Goal: Check status: Check status

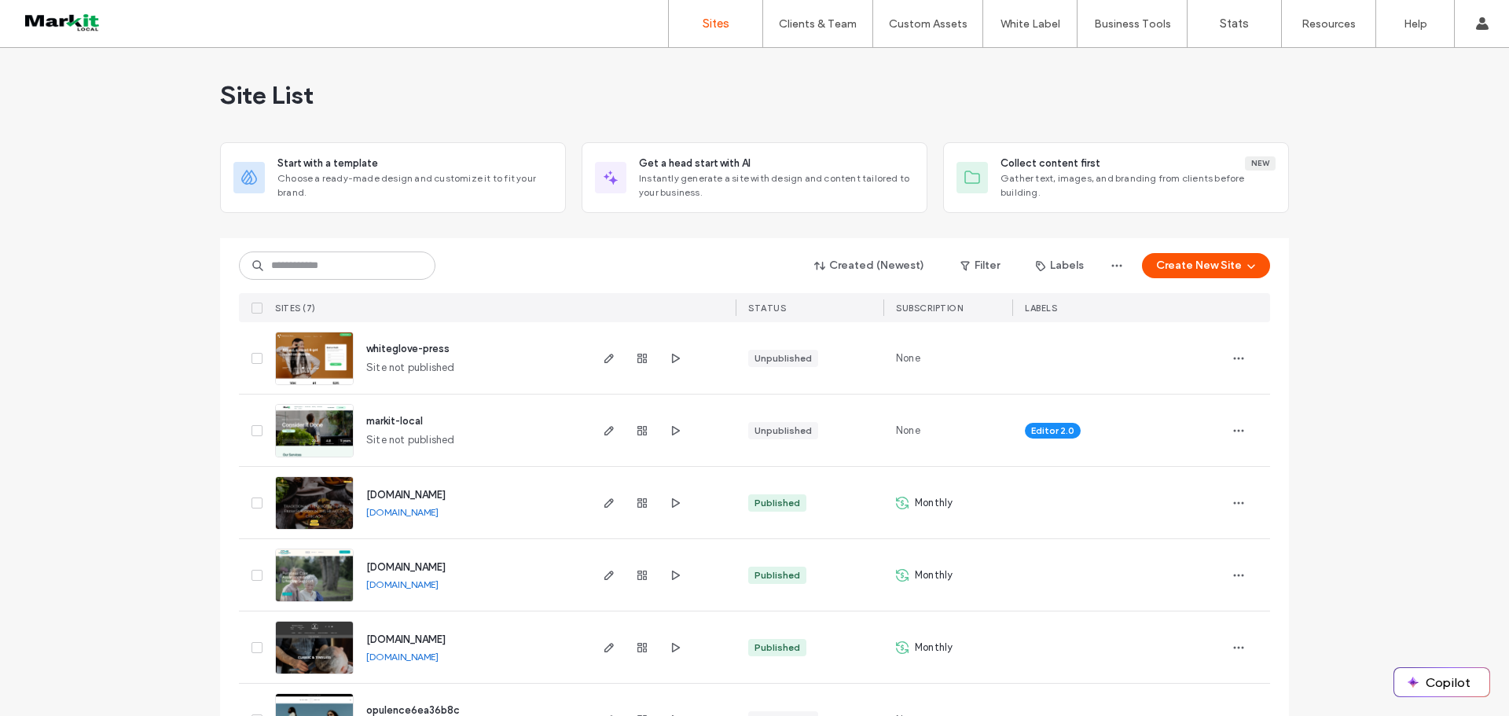
click at [311, 503] on img at bounding box center [314, 530] width 77 height 107
click at [641, 431] on icon "button" at bounding box center [642, 430] width 13 height 13
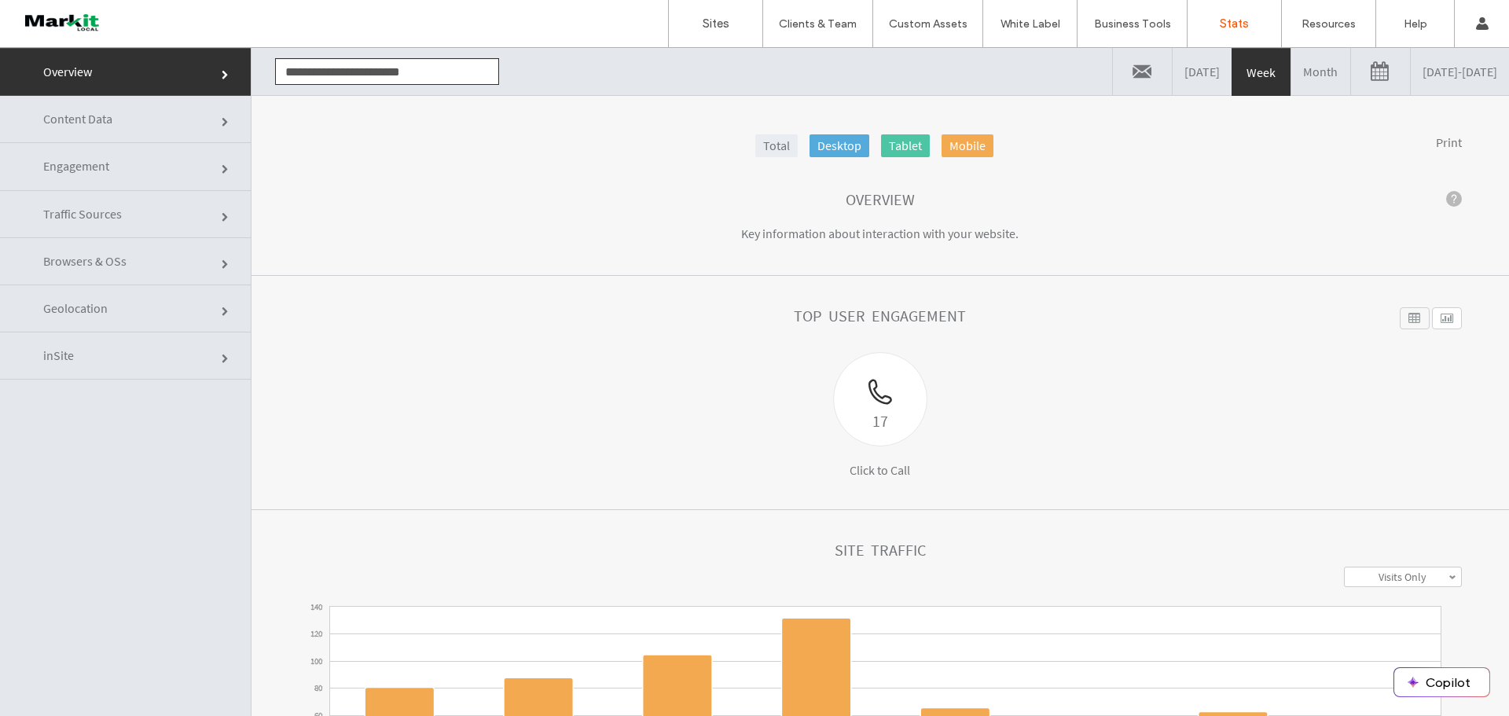
click link
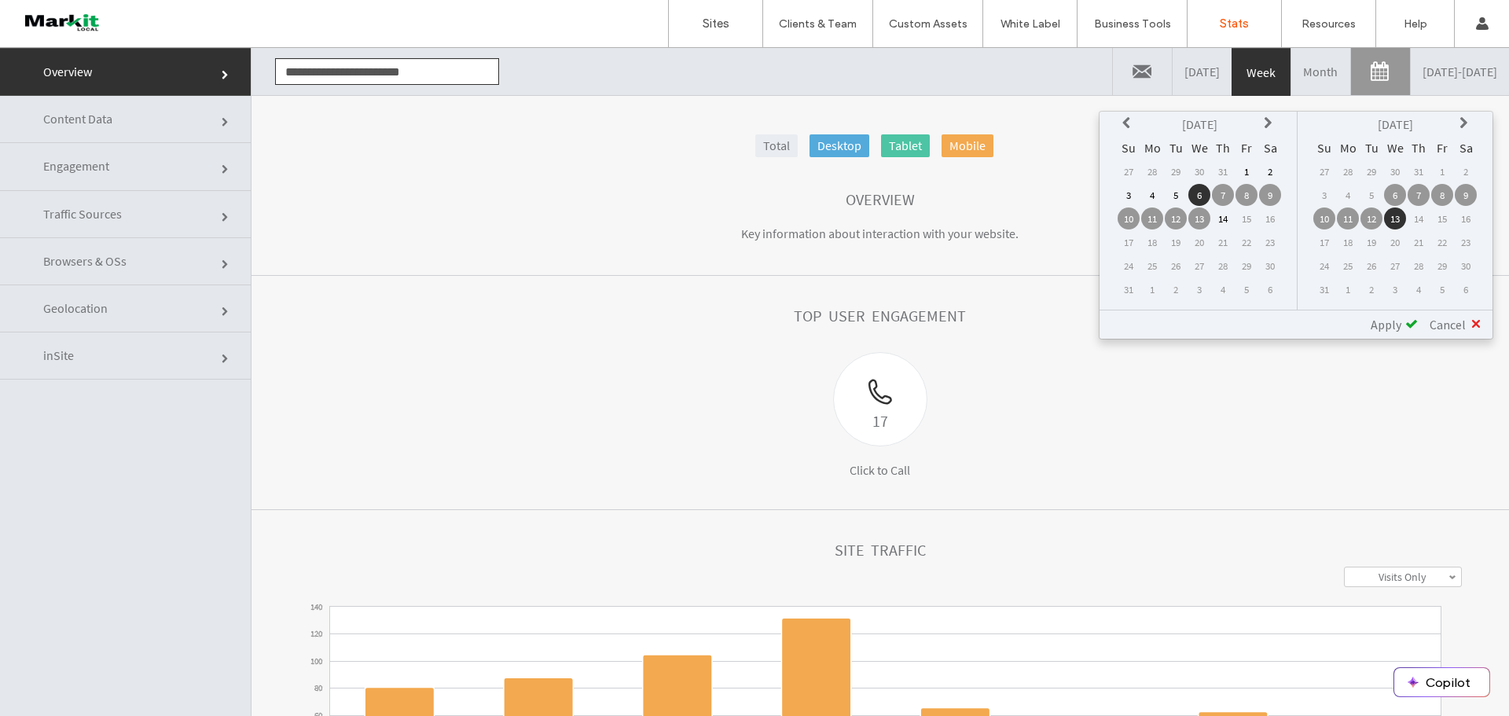
click at [1123, 122] on icon at bounding box center [1128, 123] width 13 height 13
click at [1129, 193] on td "1" at bounding box center [1129, 195] width 22 height 22
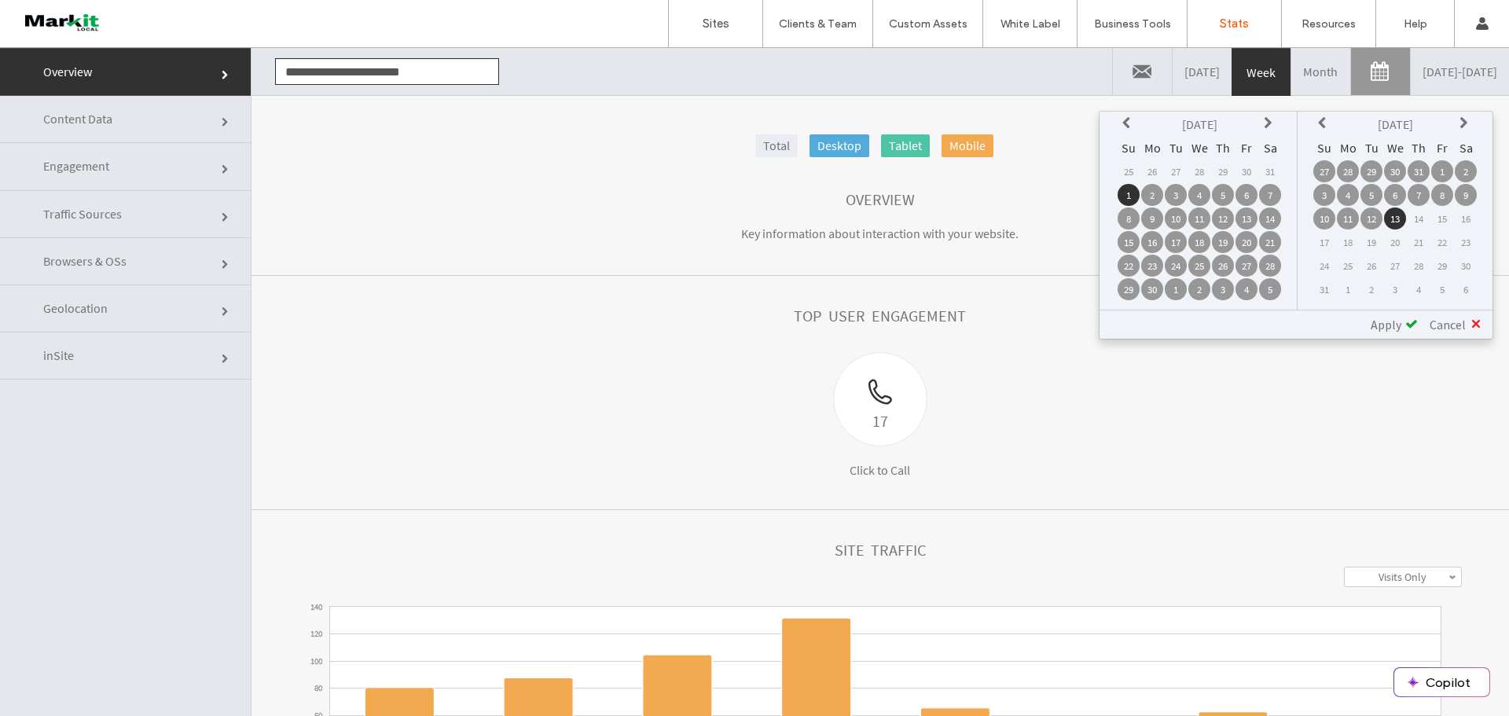
click at [1397, 222] on td "13" at bounding box center [1395, 218] width 22 height 22
click at [1405, 319] on span at bounding box center [1411, 323] width 13 height 13
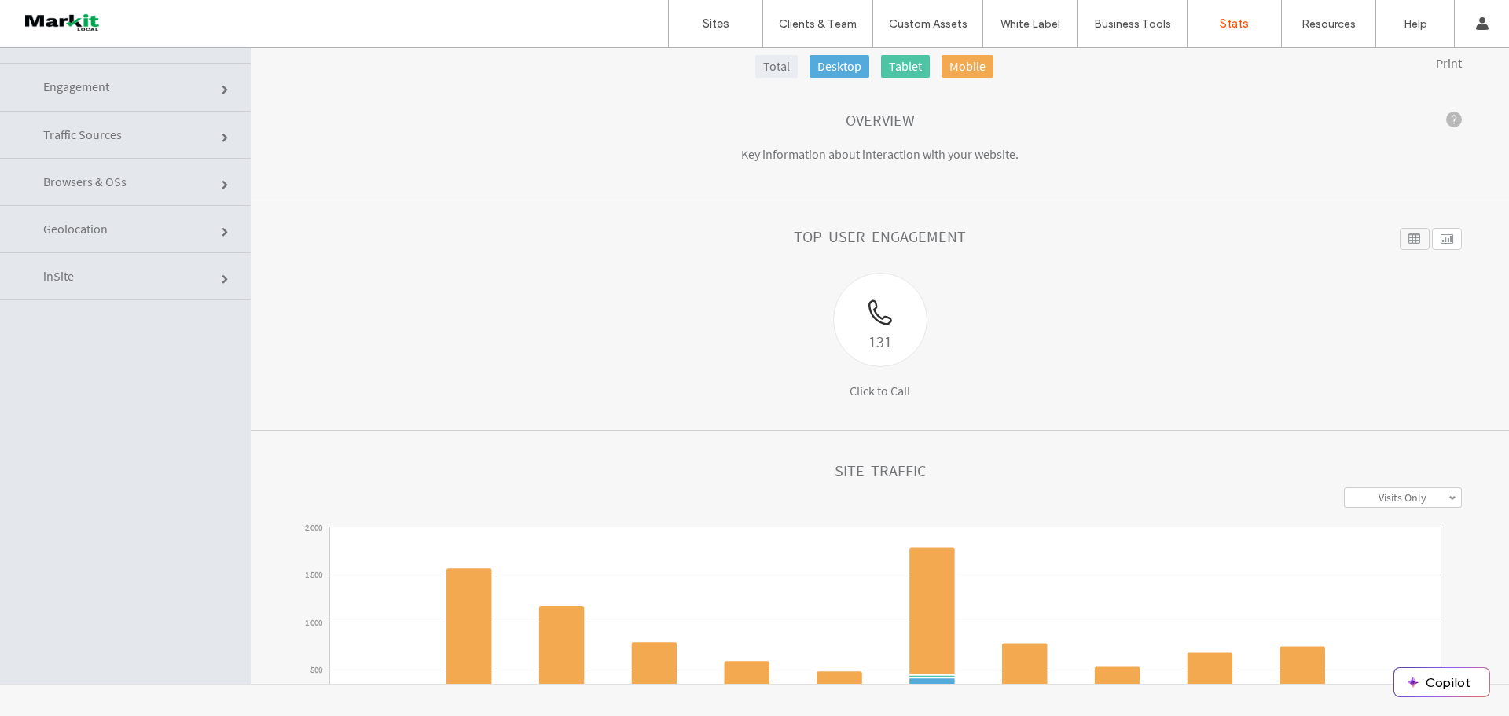
click link "Traffic Sources"
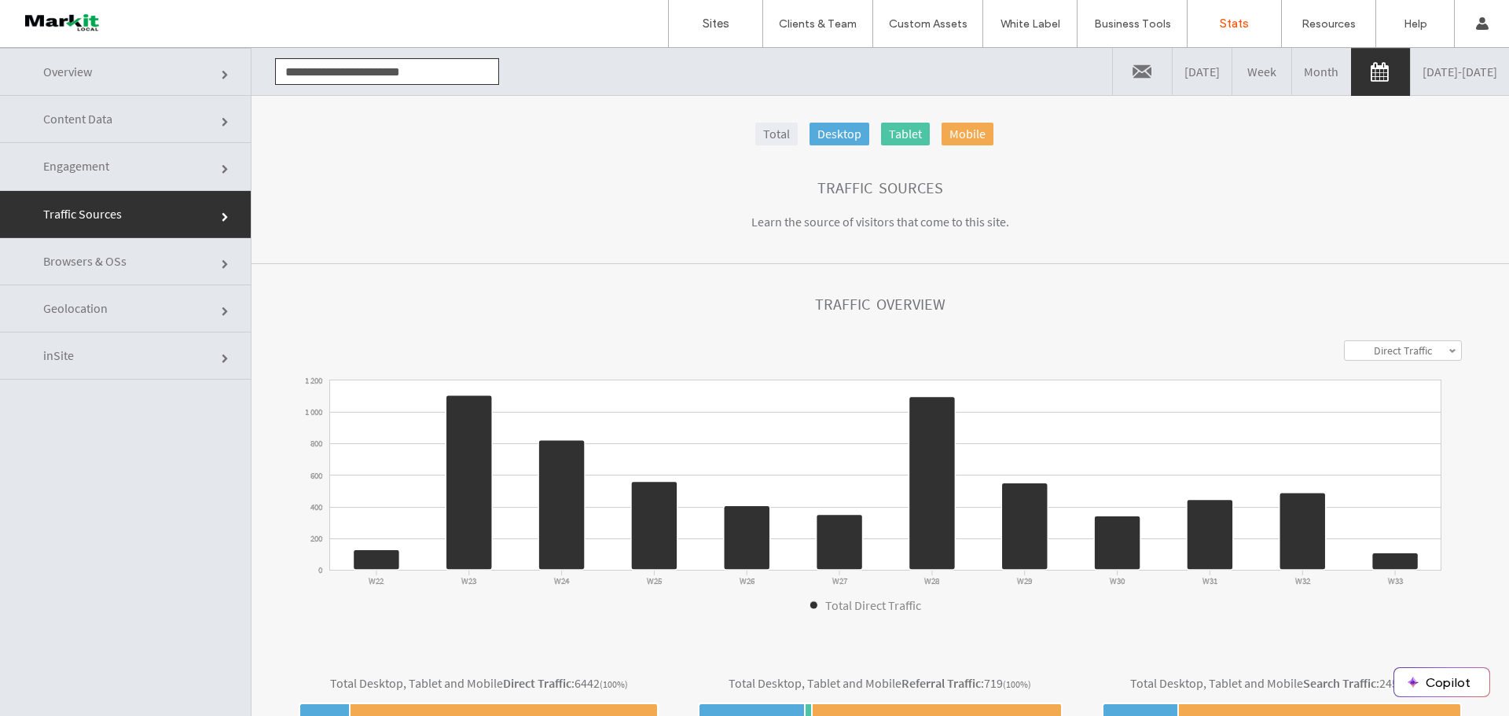
click link "Overview"
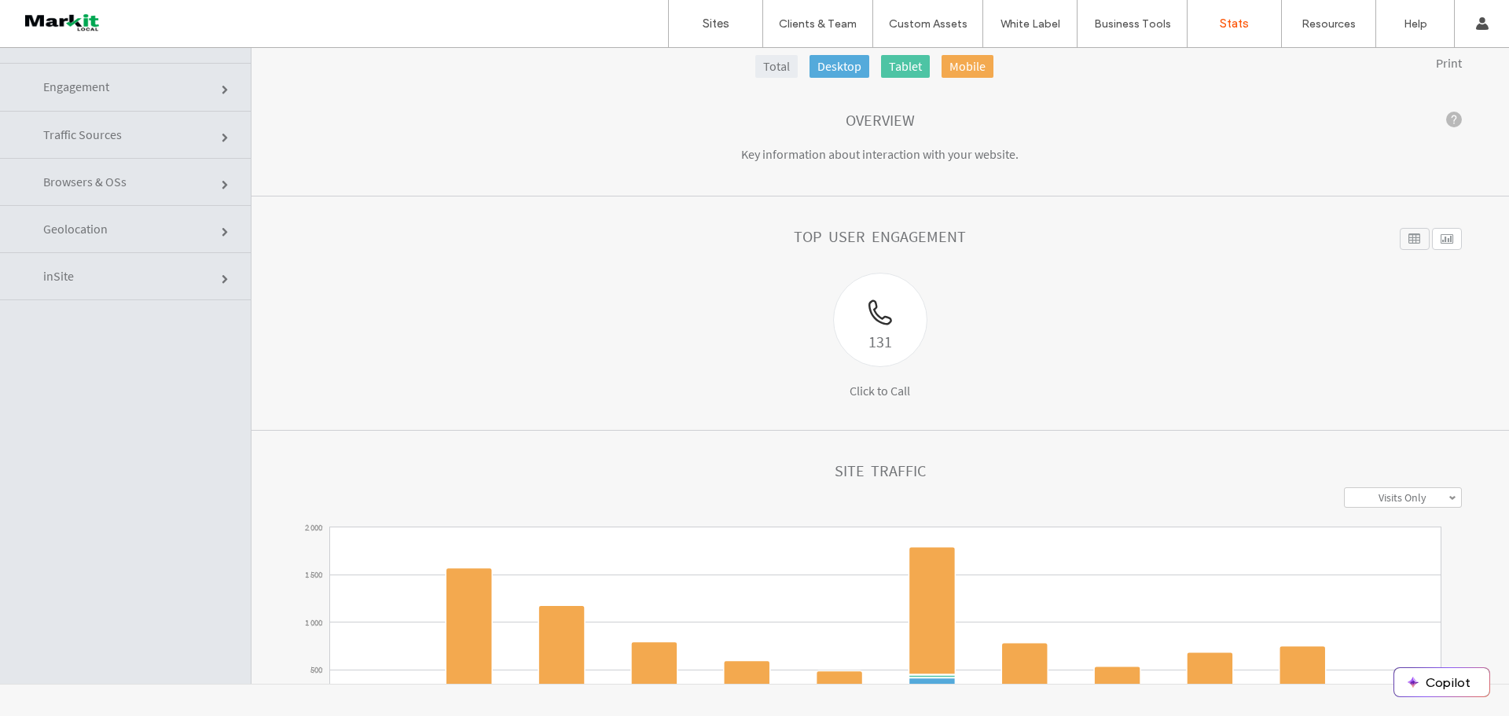
scroll to position [365, 0]
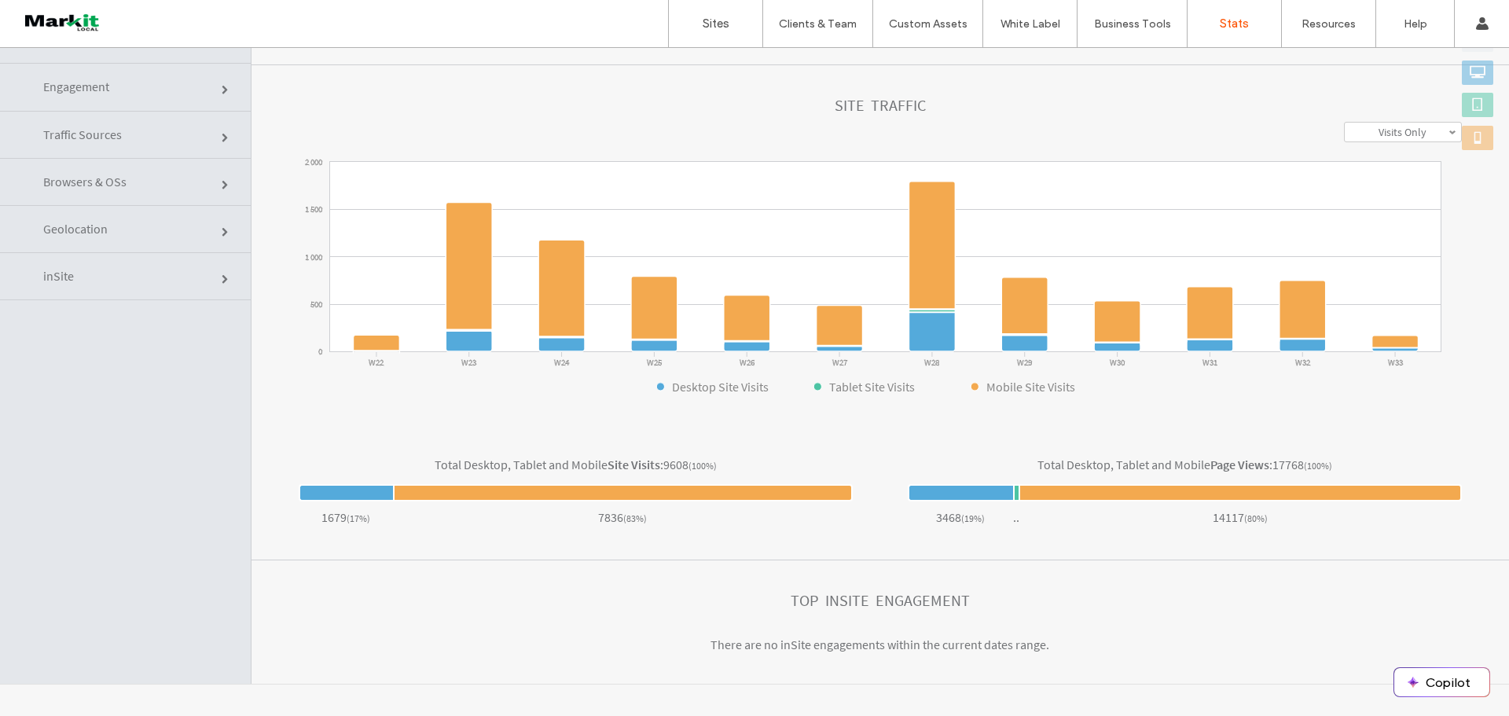
click link "inSite"
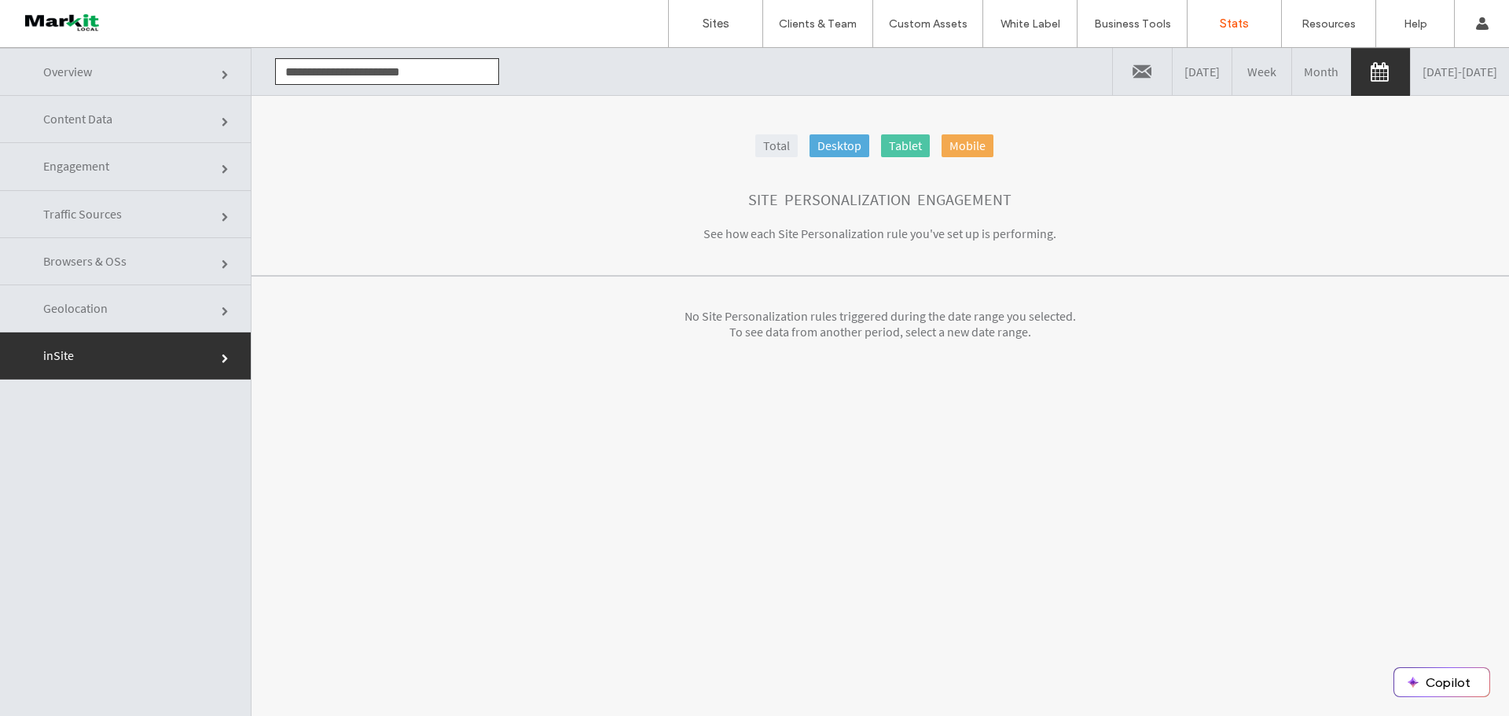
drag, startPoint x: 745, startPoint y: 206, endPoint x: 1129, endPoint y: 281, distance: 390.7
click div "Total Desktop Tablet Mobile Site Personalization Engagement See how each Site P…"
click section "No Site Personalization rules triggered during the date range you selected. To …"
drag, startPoint x: 750, startPoint y: 229, endPoint x: 961, endPoint y: 234, distance: 211.5
click p "See how each Site Personalization rule you've set up is performing."
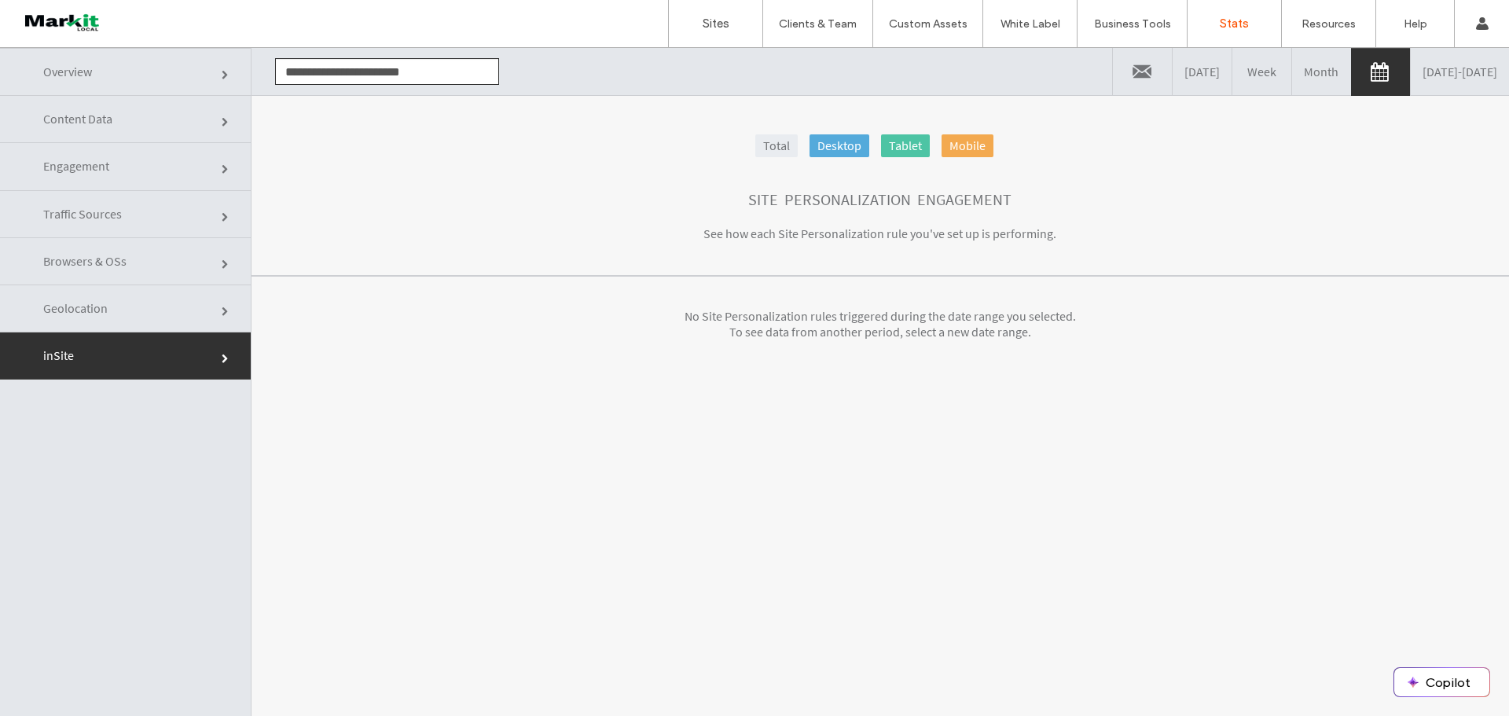
click link "Content Data"
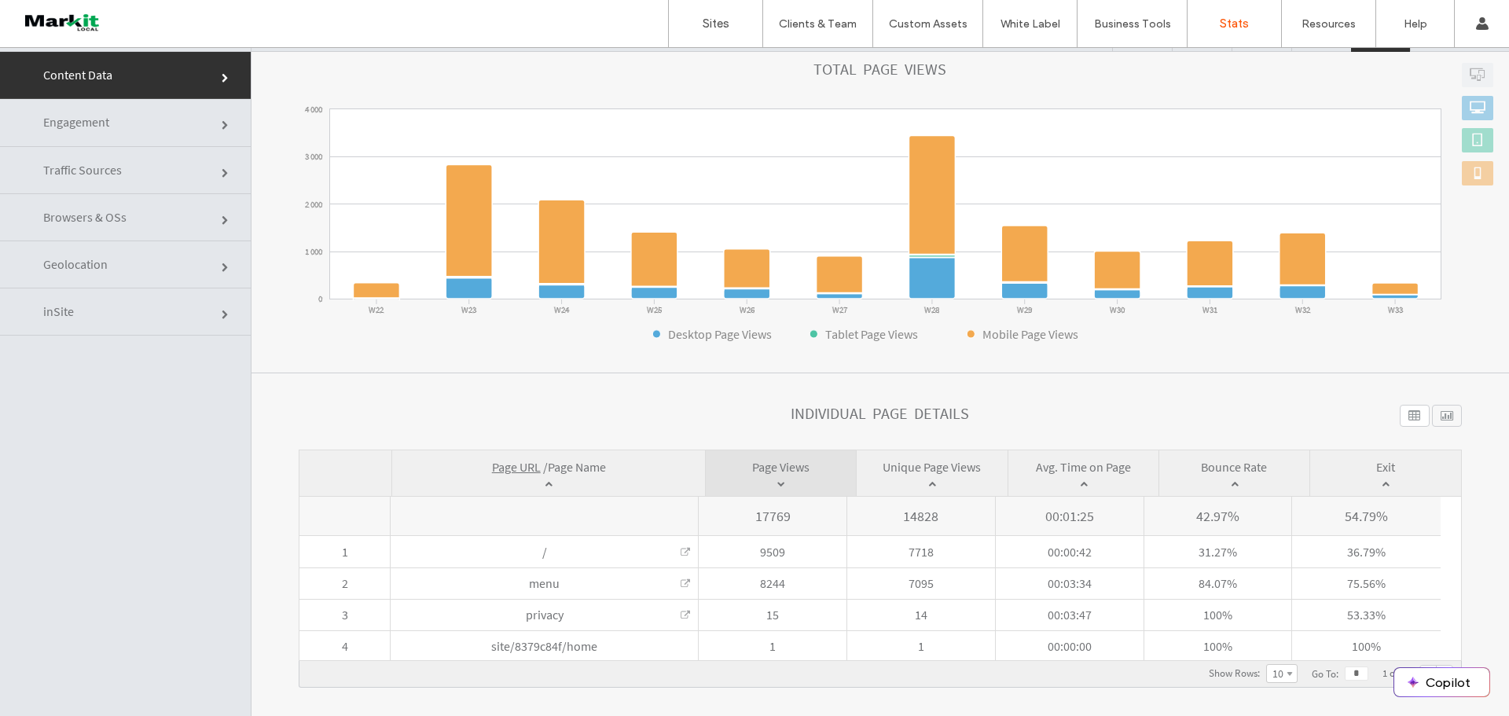
scroll to position [79, 0]
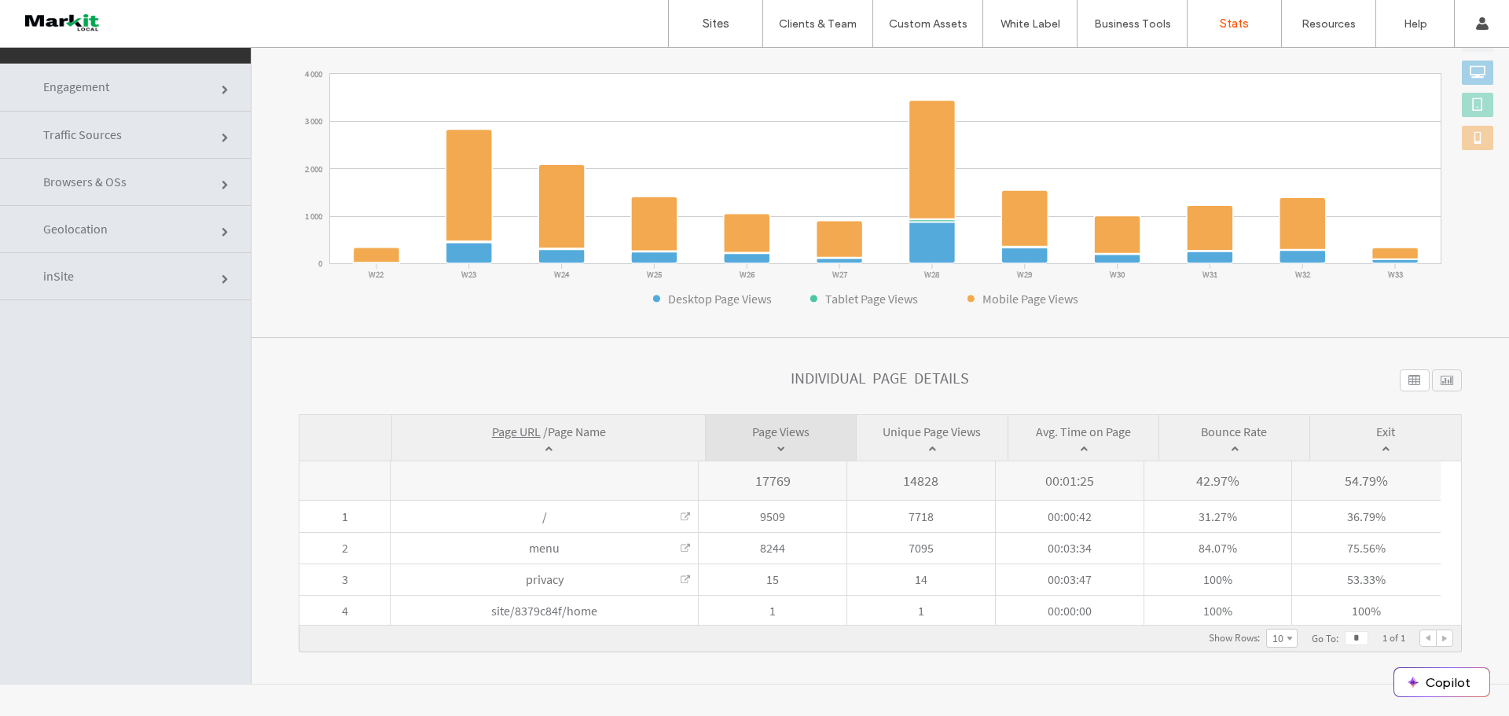
click at [222, 134] on span "Traffic Sources" at bounding box center [226, 138] width 9 height 9
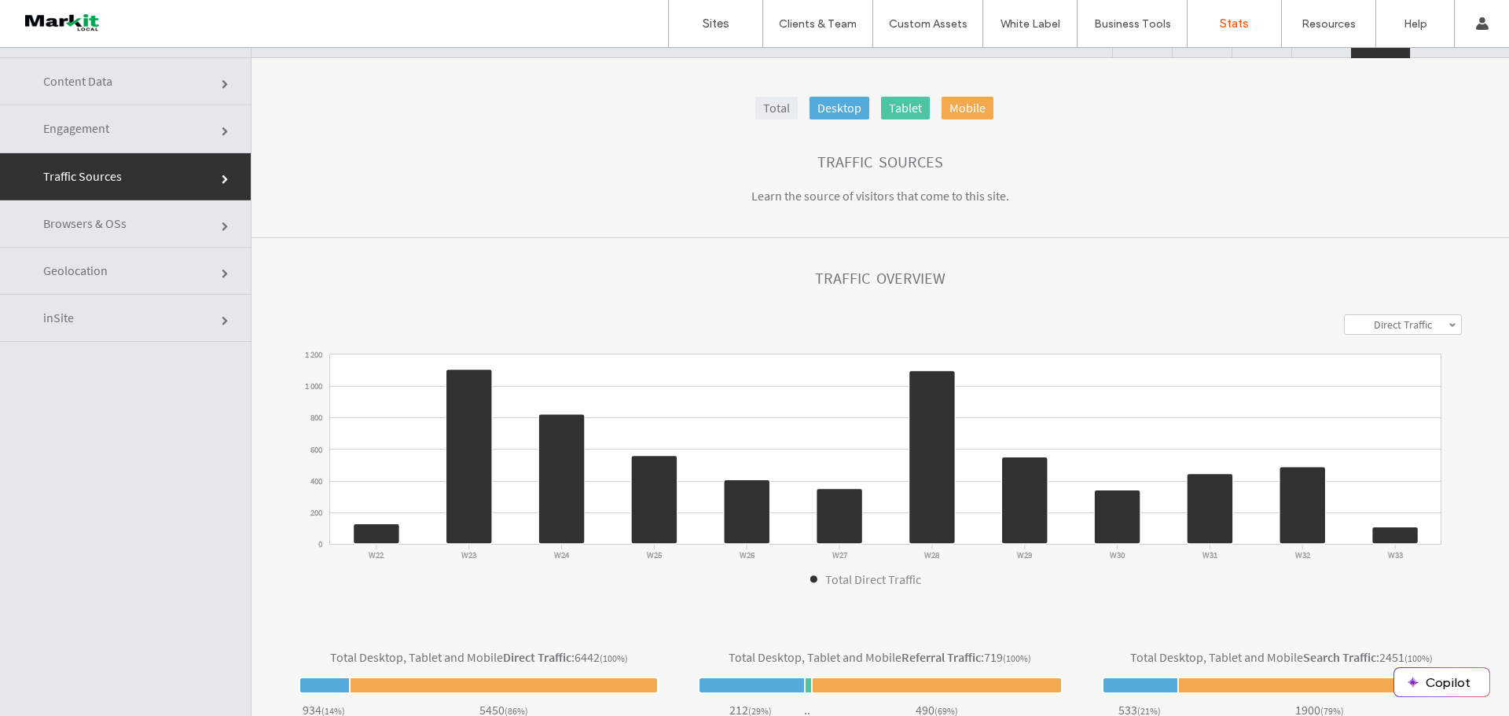
scroll to position [0, 0]
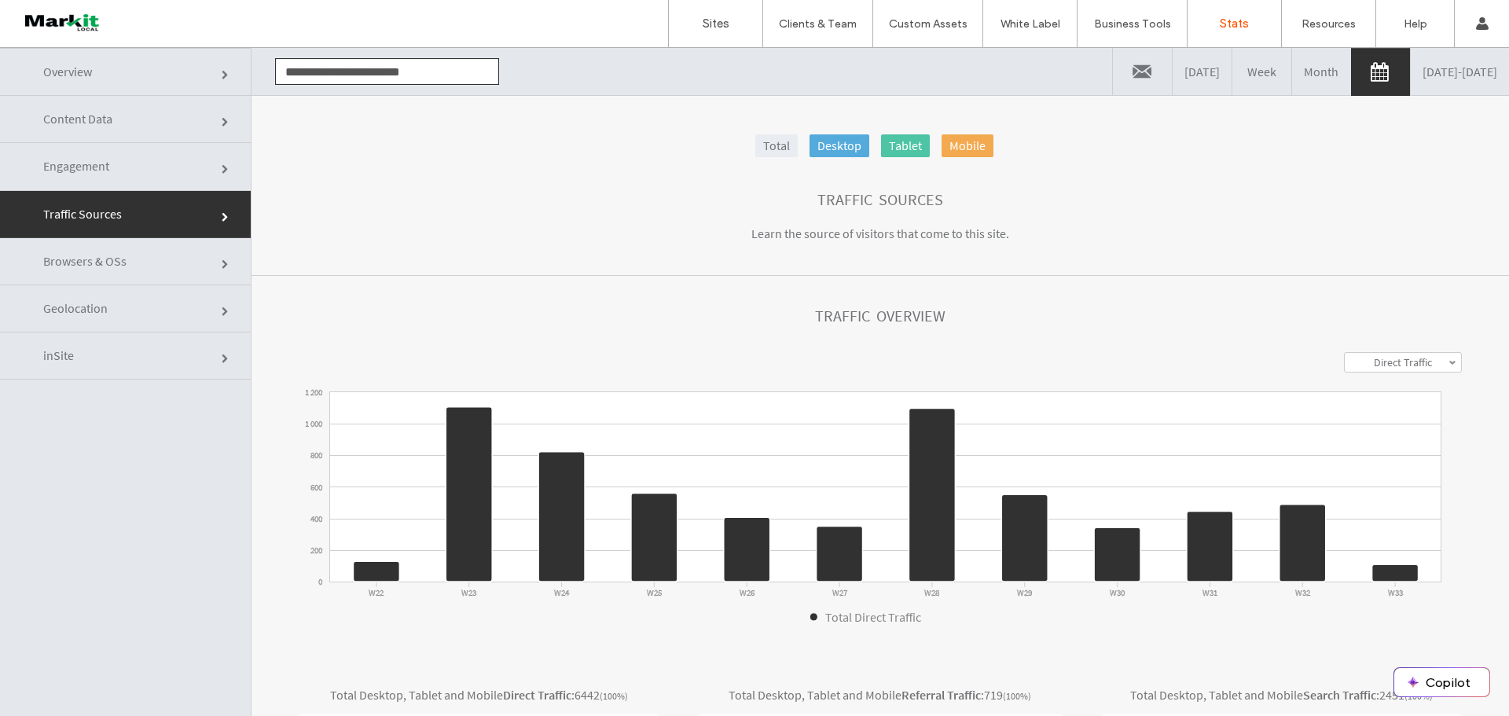
click link
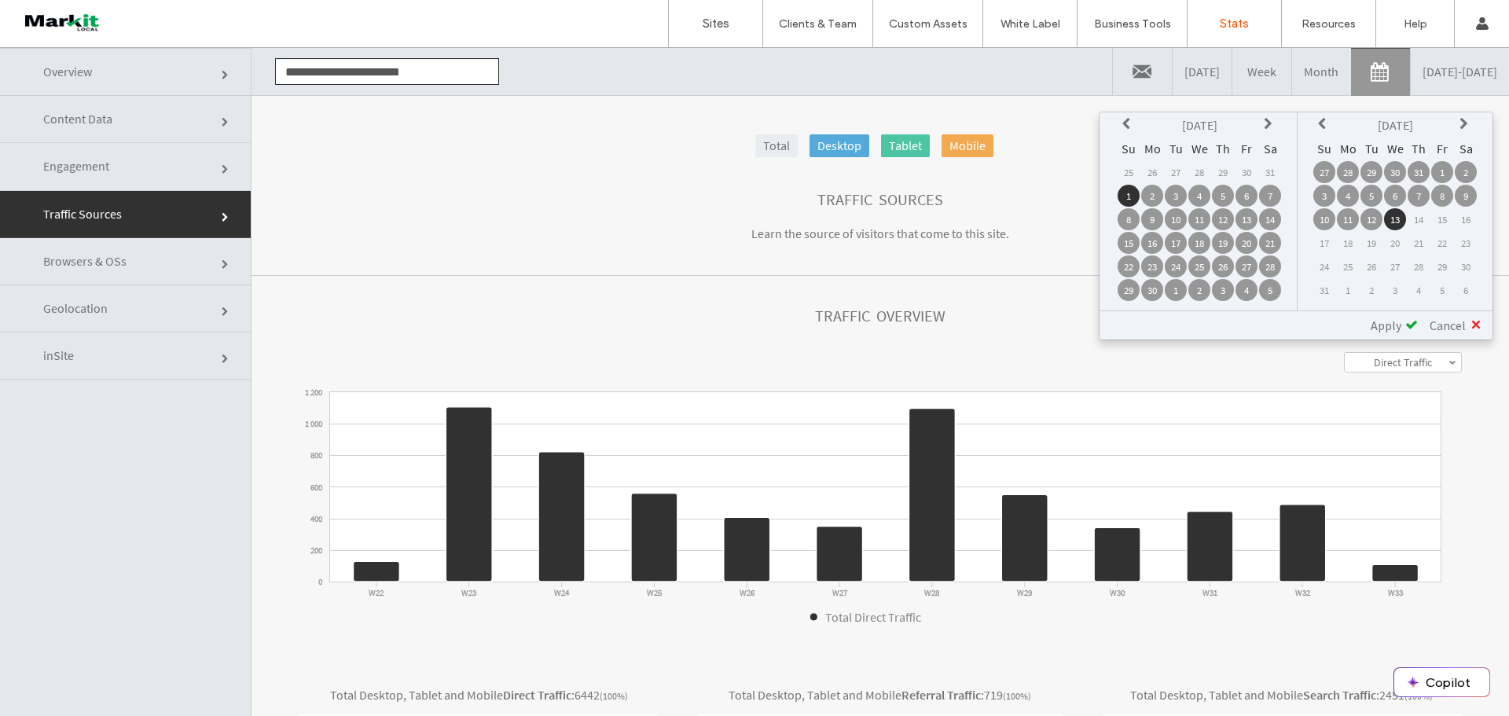
click link
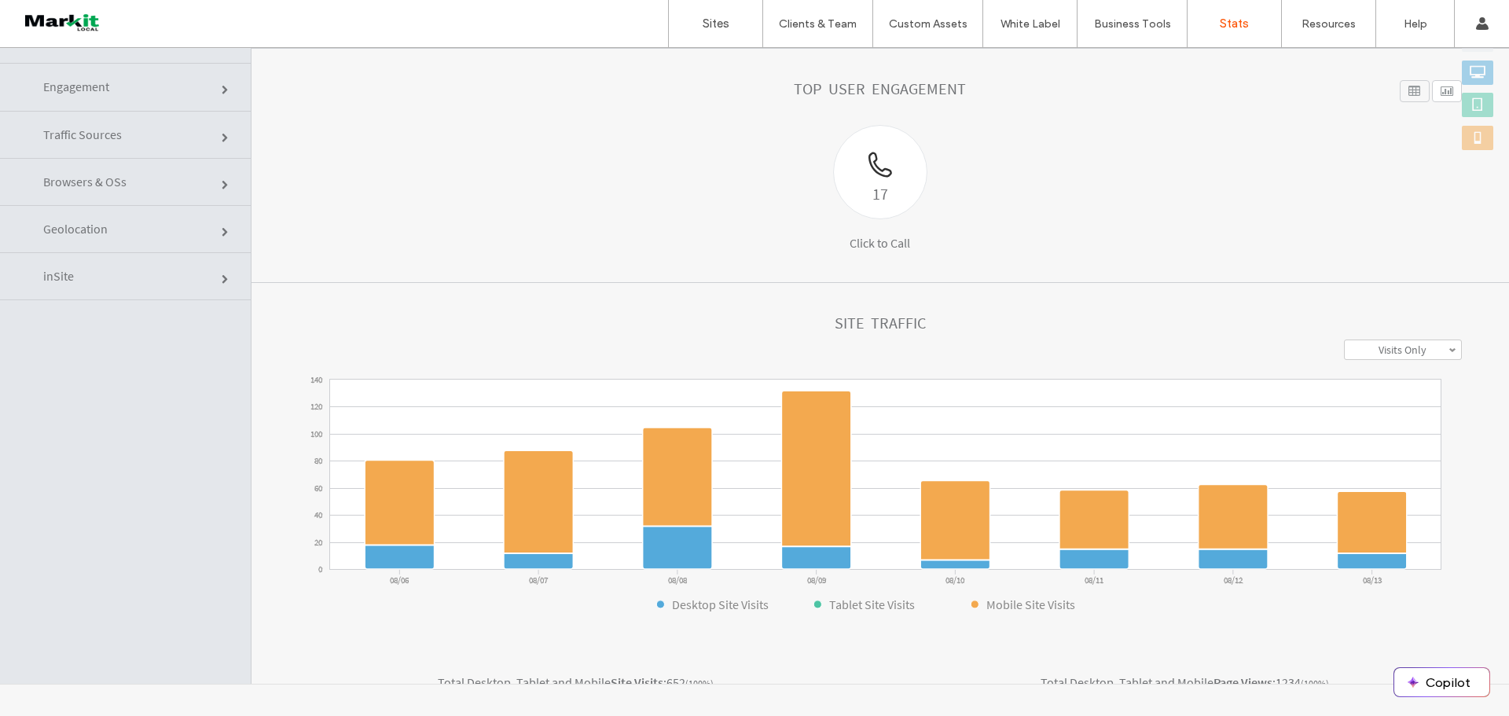
scroll to position [130, 0]
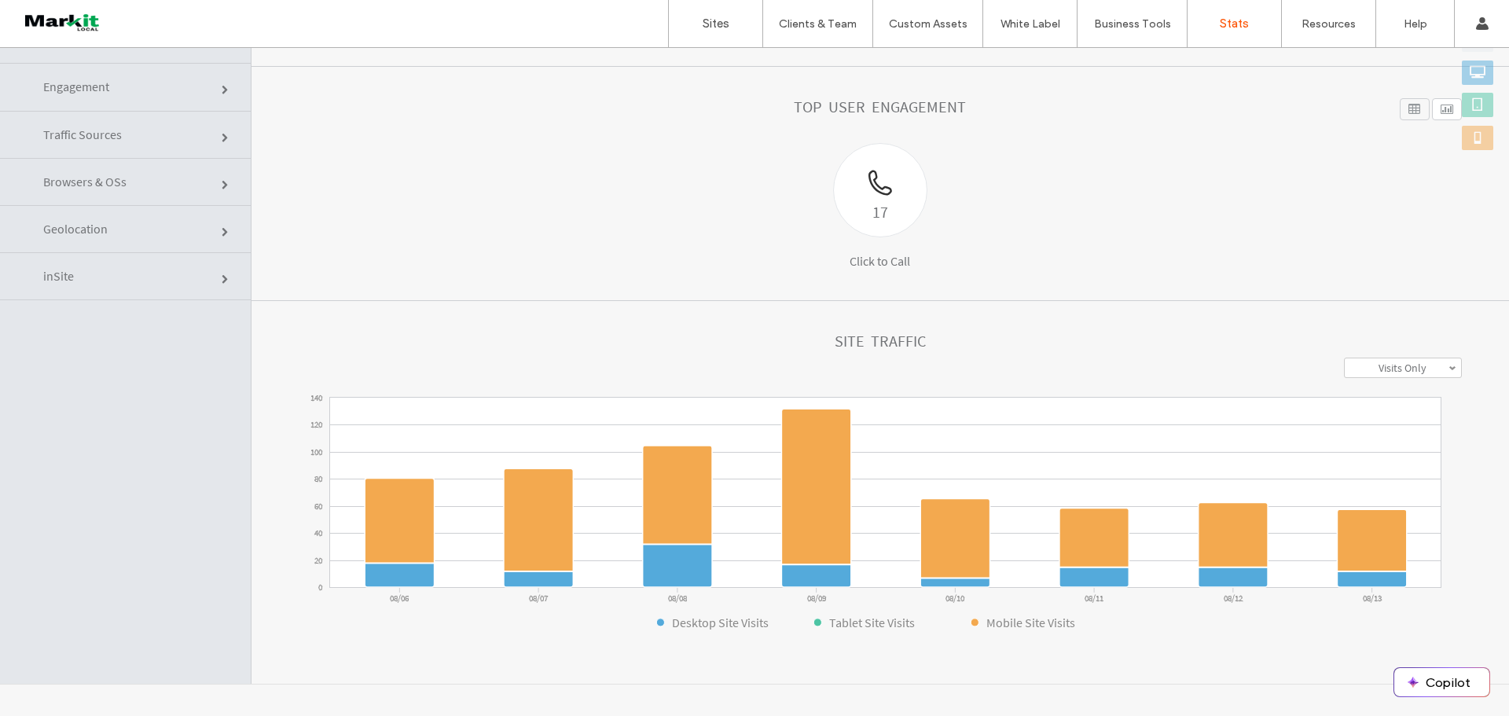
click at [1415, 363] on link "Visits Only" at bounding box center [1403, 367] width 116 height 19
click at [1397, 425] on label "Visits + Views" at bounding box center [1403, 427] width 60 height 14
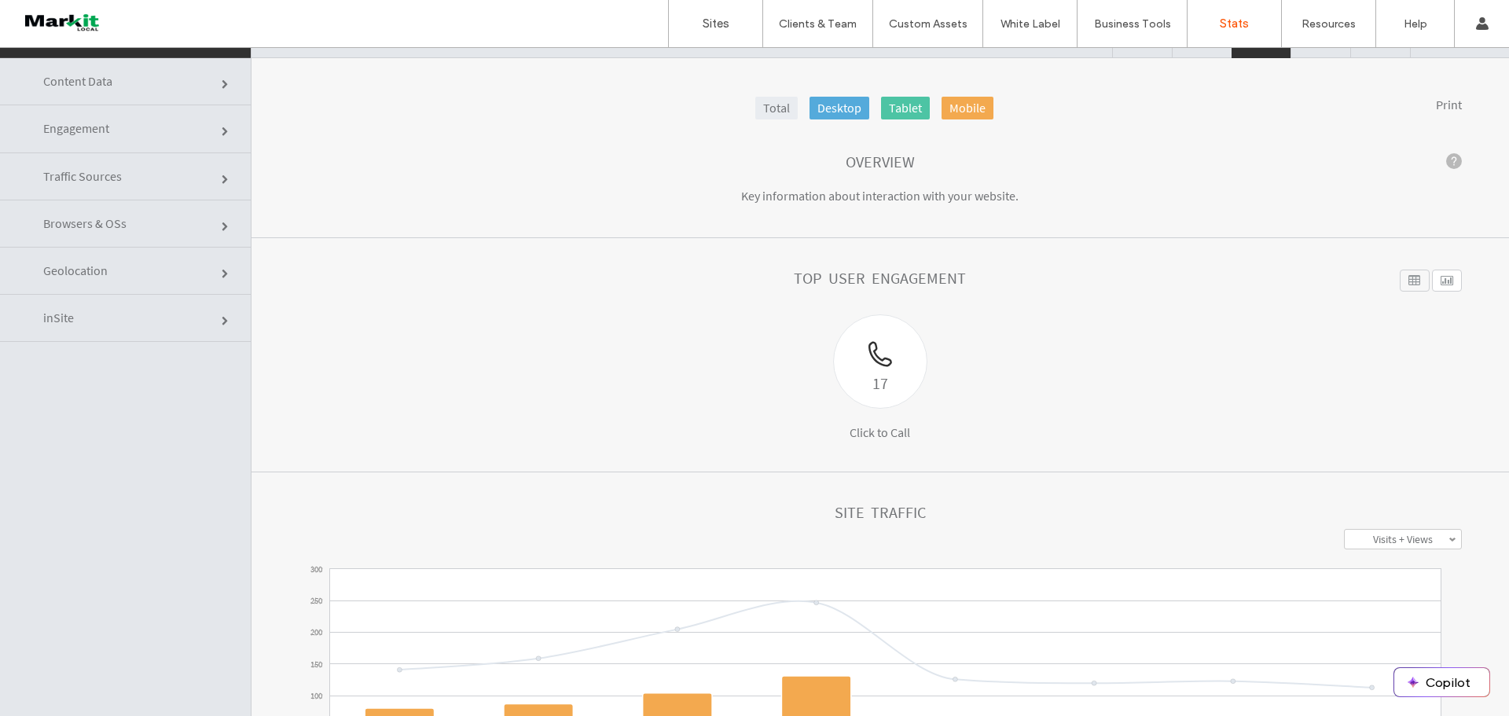
scroll to position [0, 0]
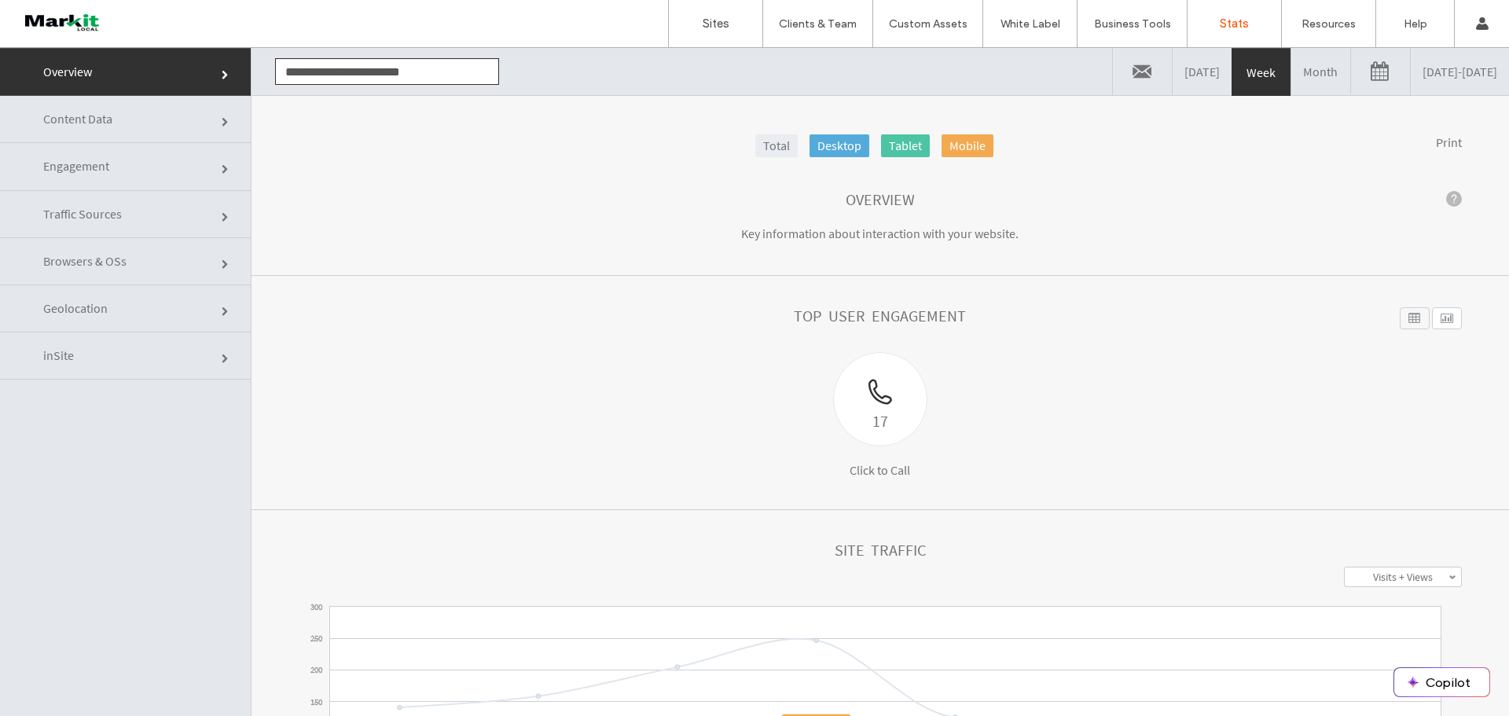
click at [1411, 81] on link "[DATE] - [DATE]" at bounding box center [1460, 71] width 98 height 47
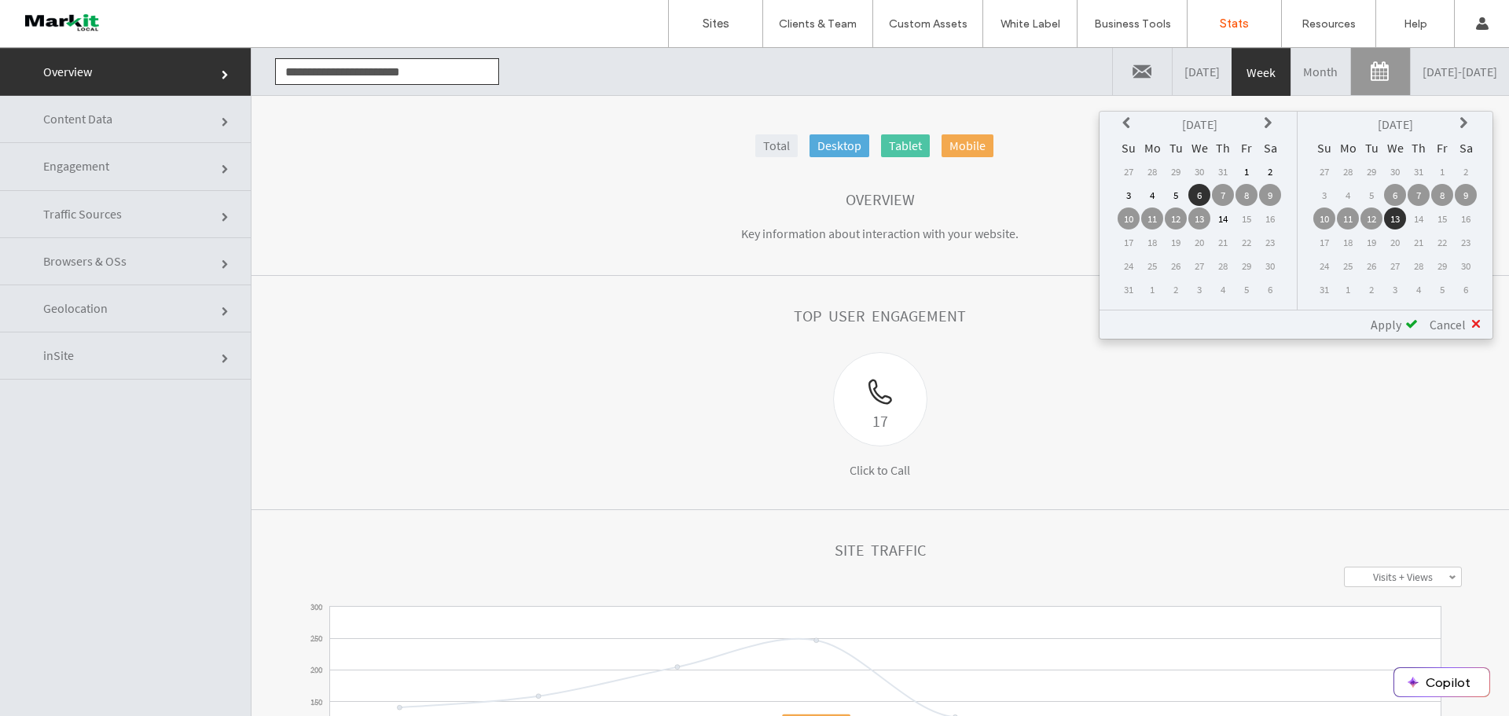
click at [1118, 127] on th at bounding box center [1129, 124] width 22 height 22
click at [1125, 123] on icon at bounding box center [1128, 123] width 13 height 13
click at [1132, 194] on td "1" at bounding box center [1129, 195] width 22 height 22
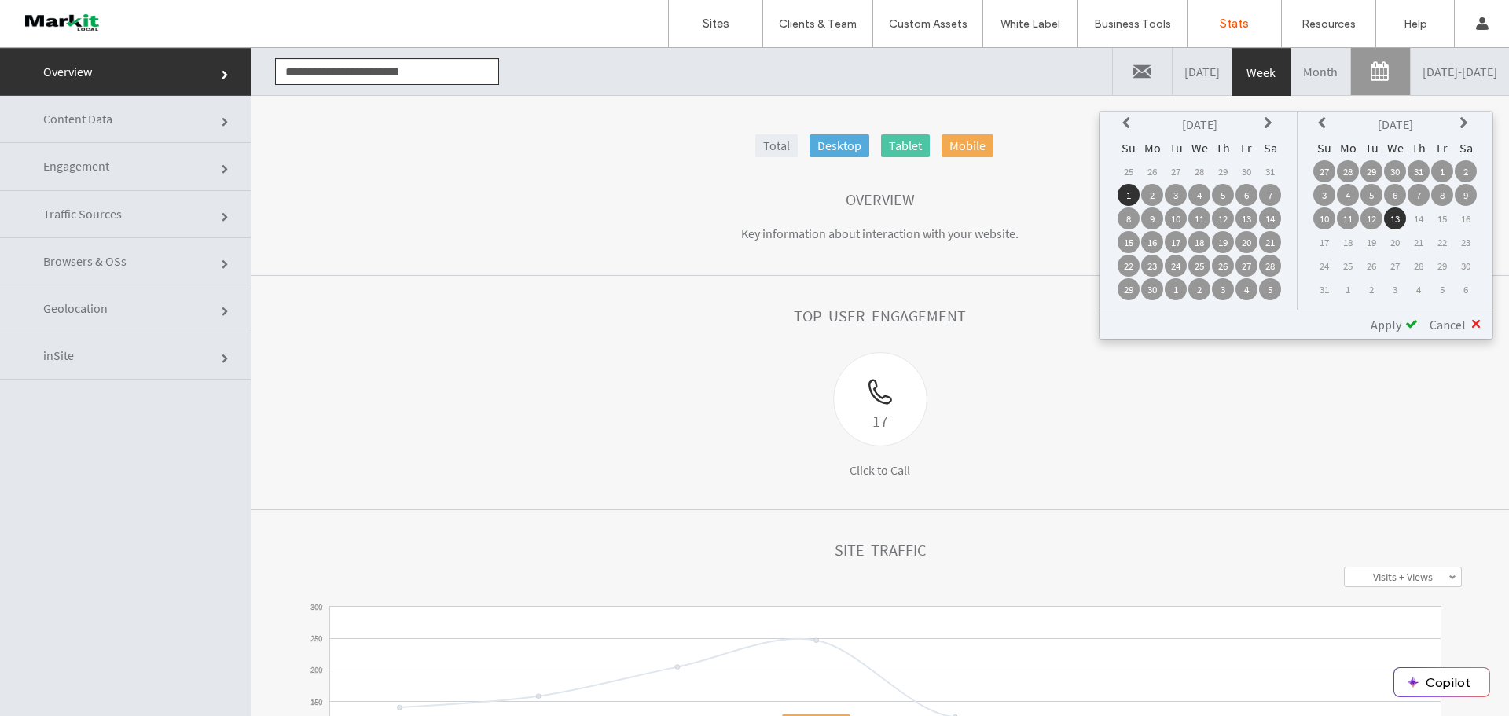
click at [1401, 325] on span "Apply" at bounding box center [1386, 325] width 31 height 16
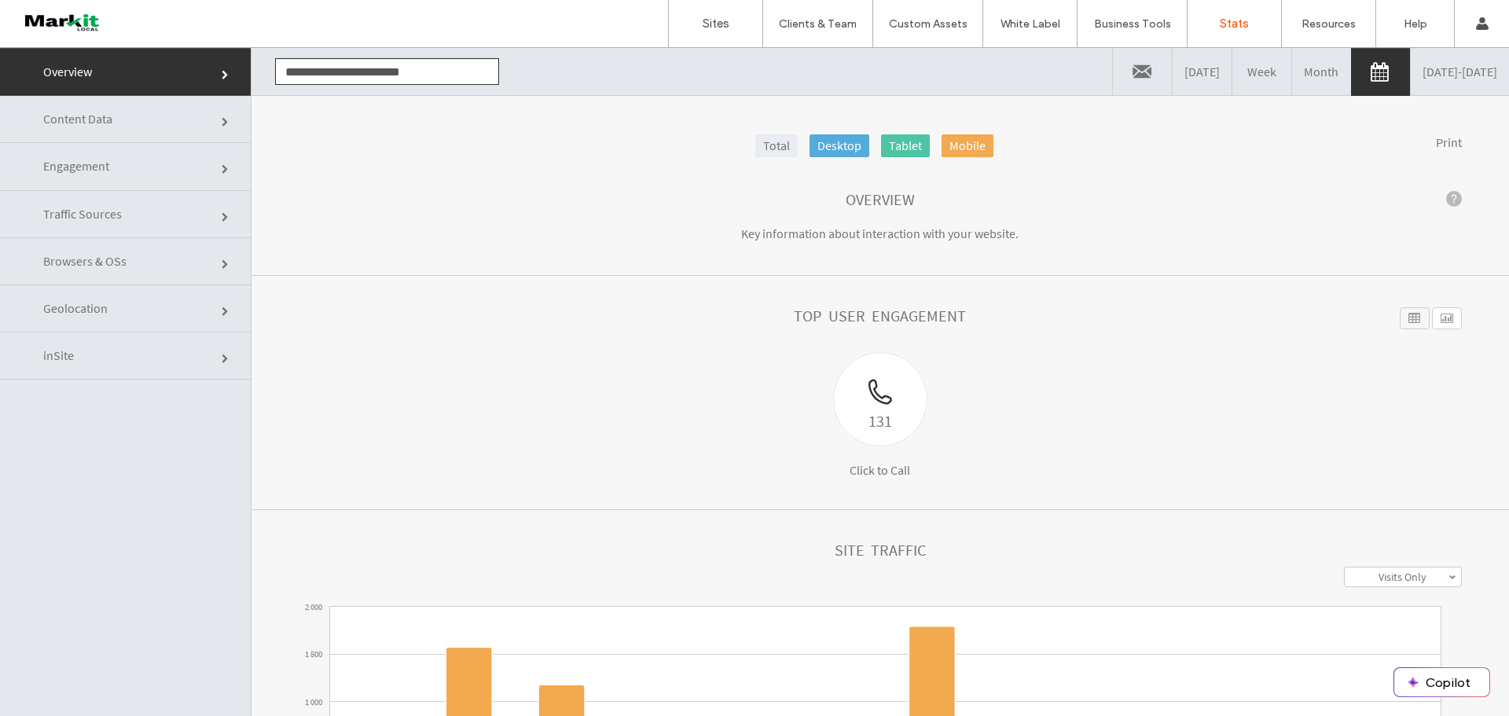
click link "Content Data"
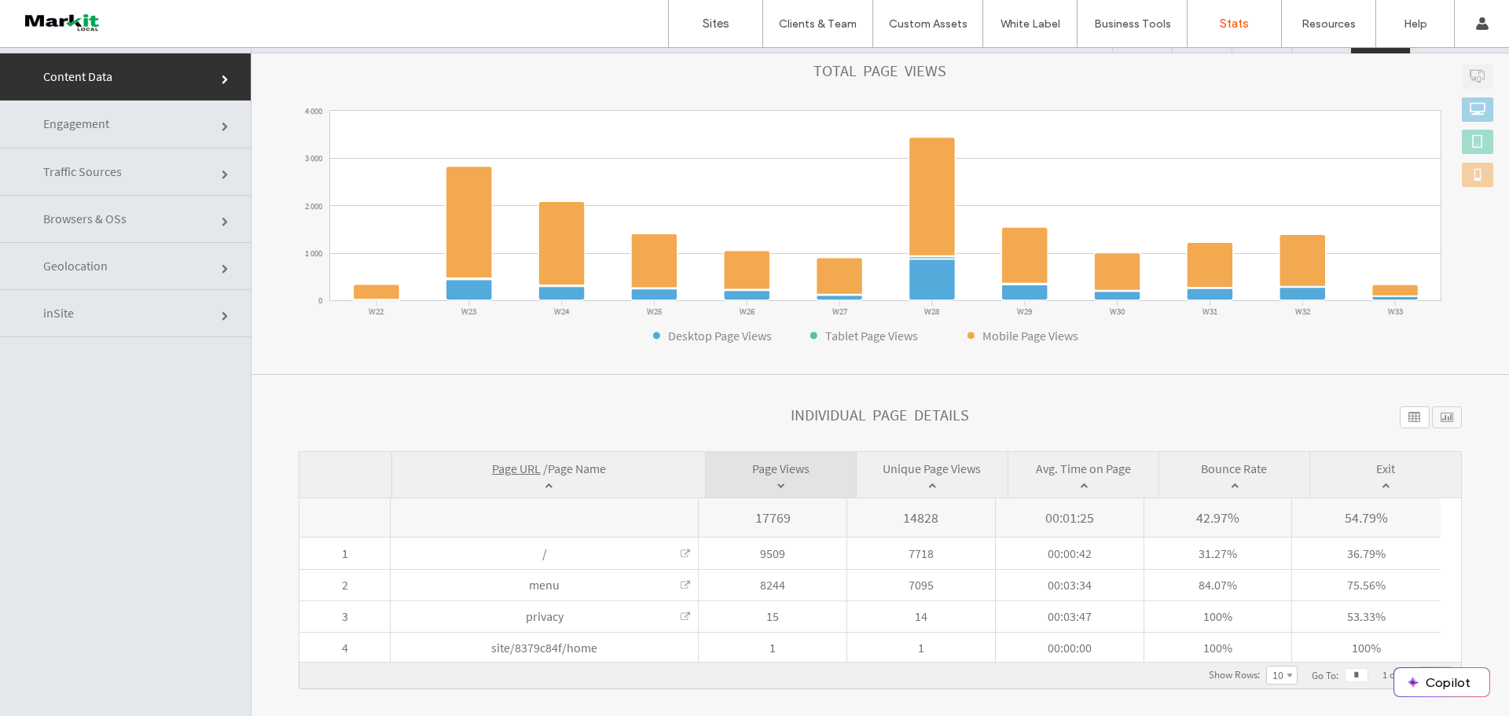
scroll to position [79, 0]
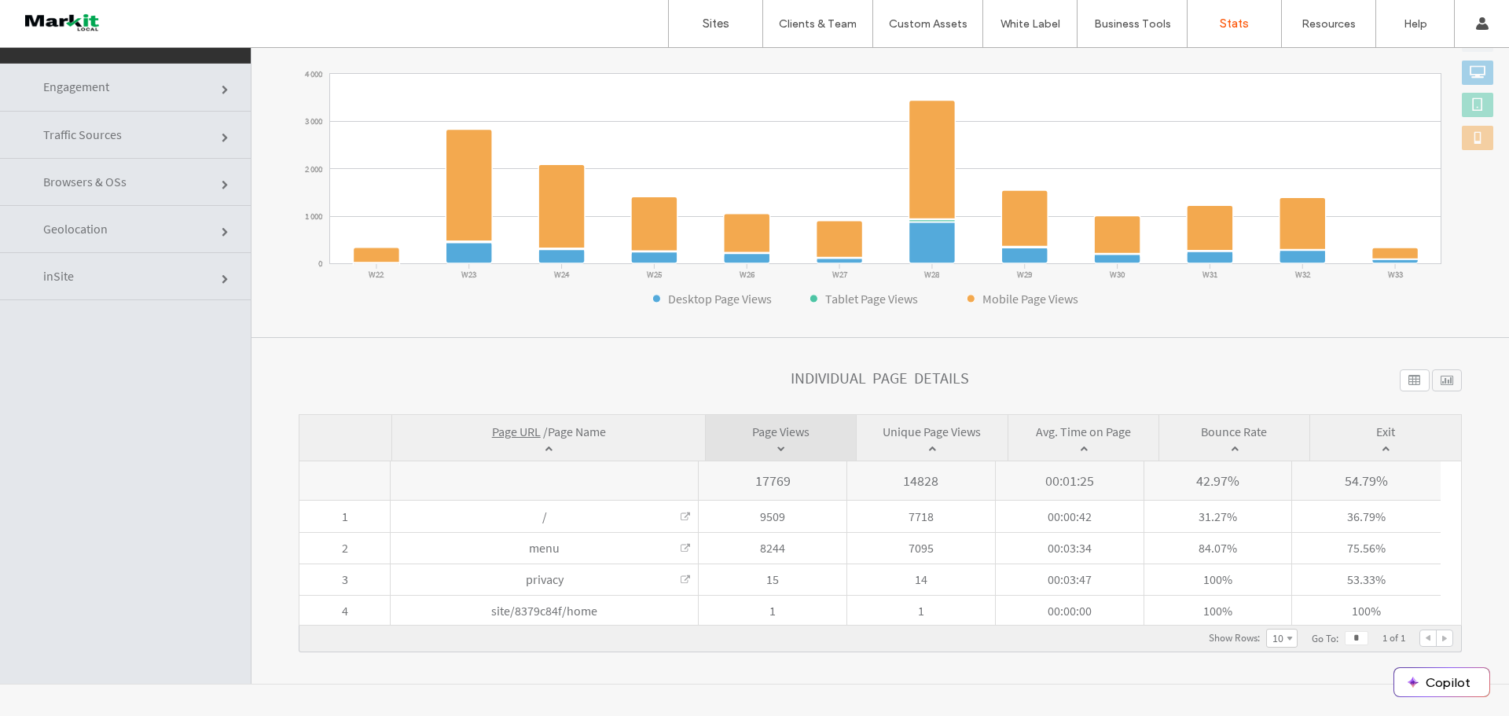
click at [222, 86] on span "Engagement" at bounding box center [226, 90] width 9 height 9
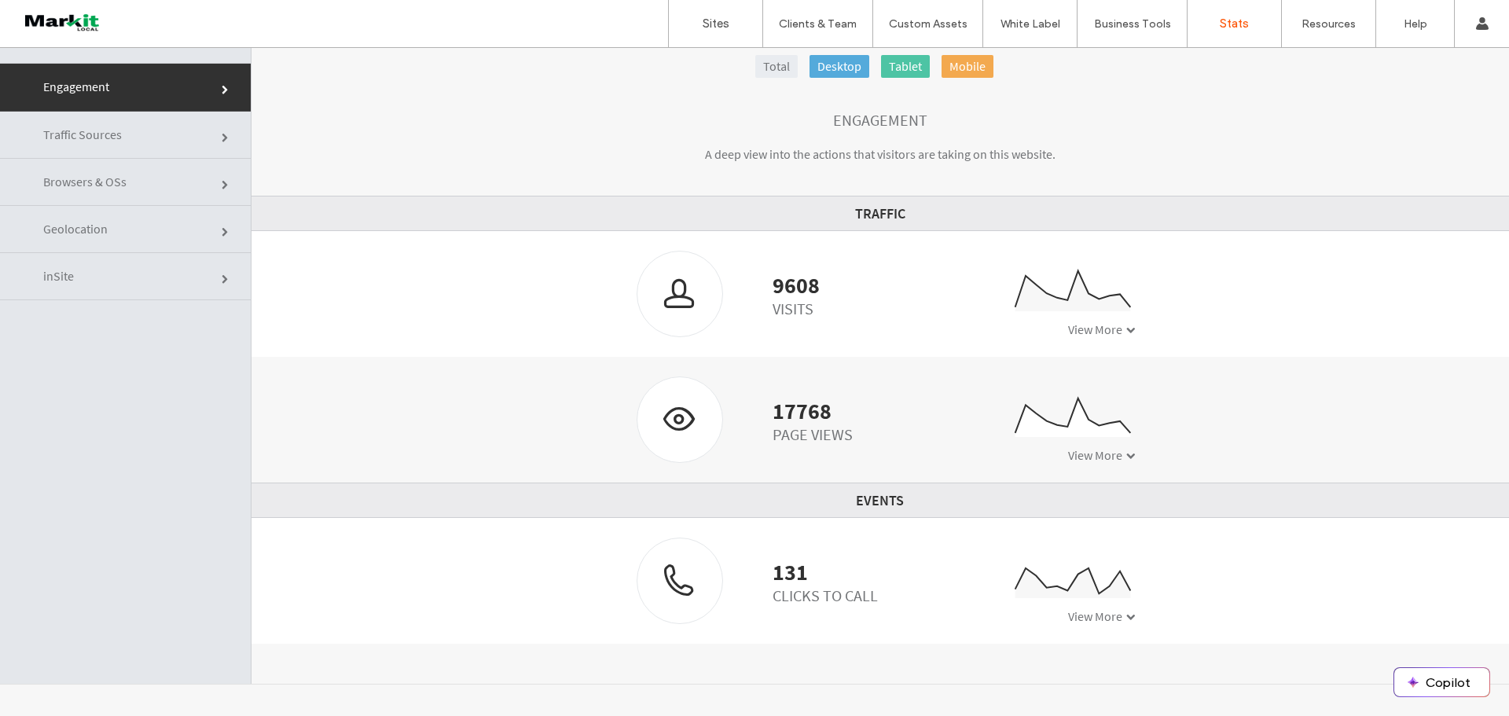
click at [1126, 327] on span at bounding box center [1130, 329] width 9 height 9
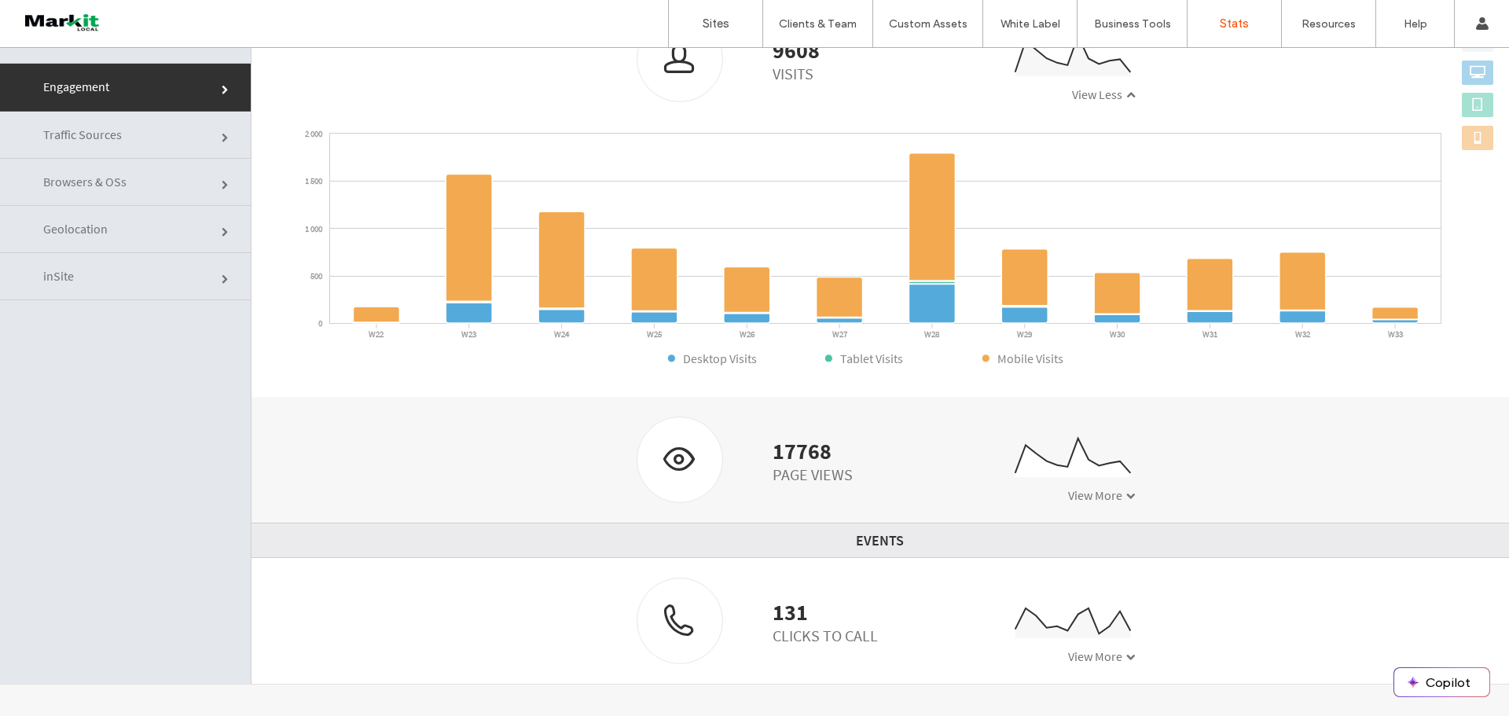
click at [1093, 497] on span "View More" at bounding box center [1095, 495] width 54 height 16
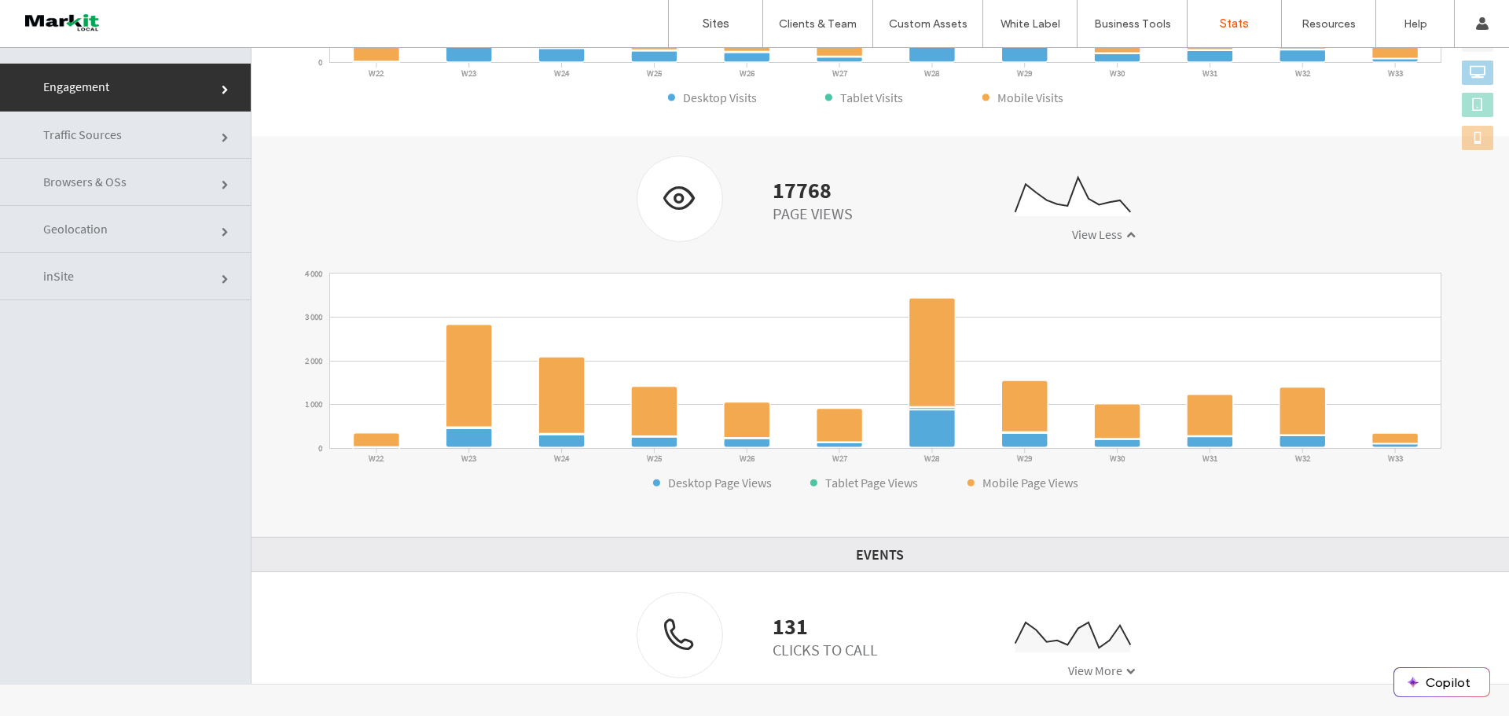
scroll to position [510, 0]
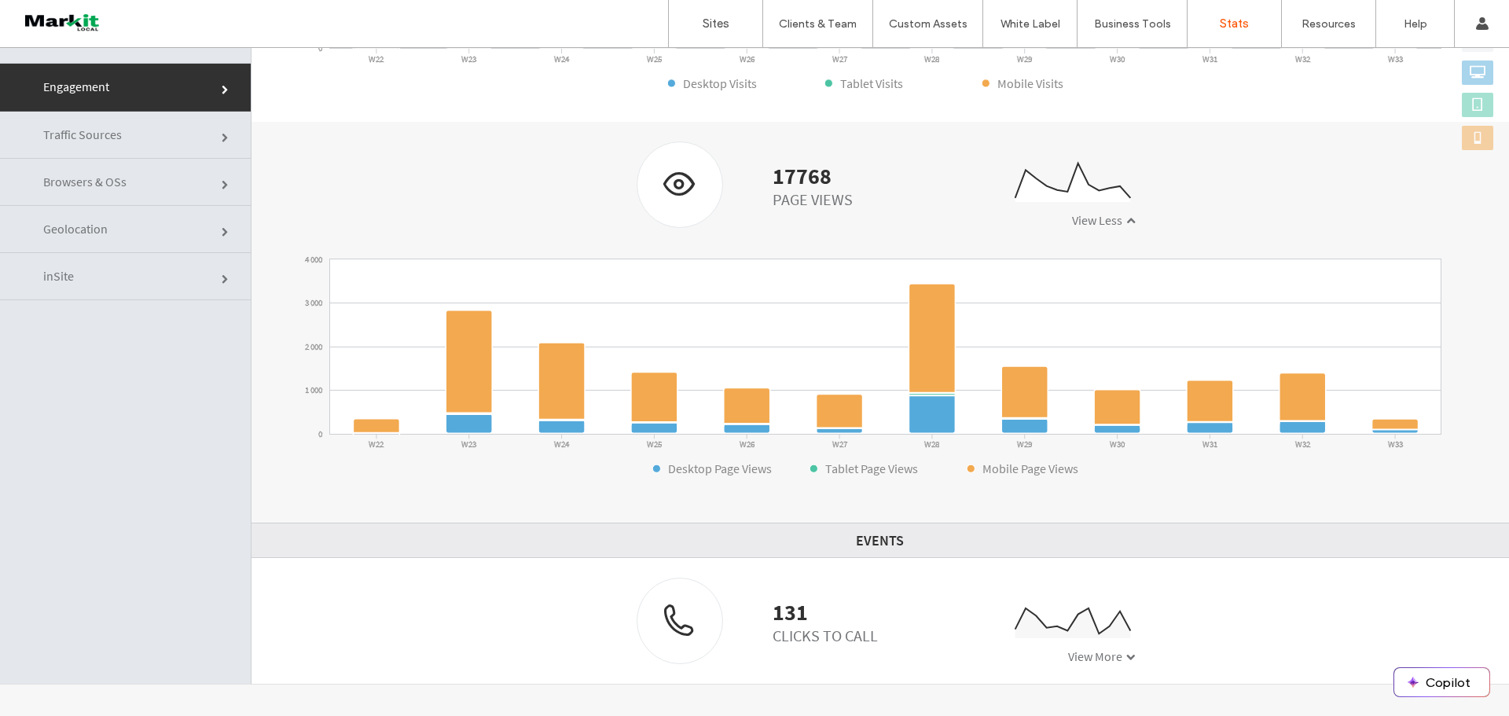
click at [1107, 648] on span "View More" at bounding box center [1095, 656] width 54 height 16
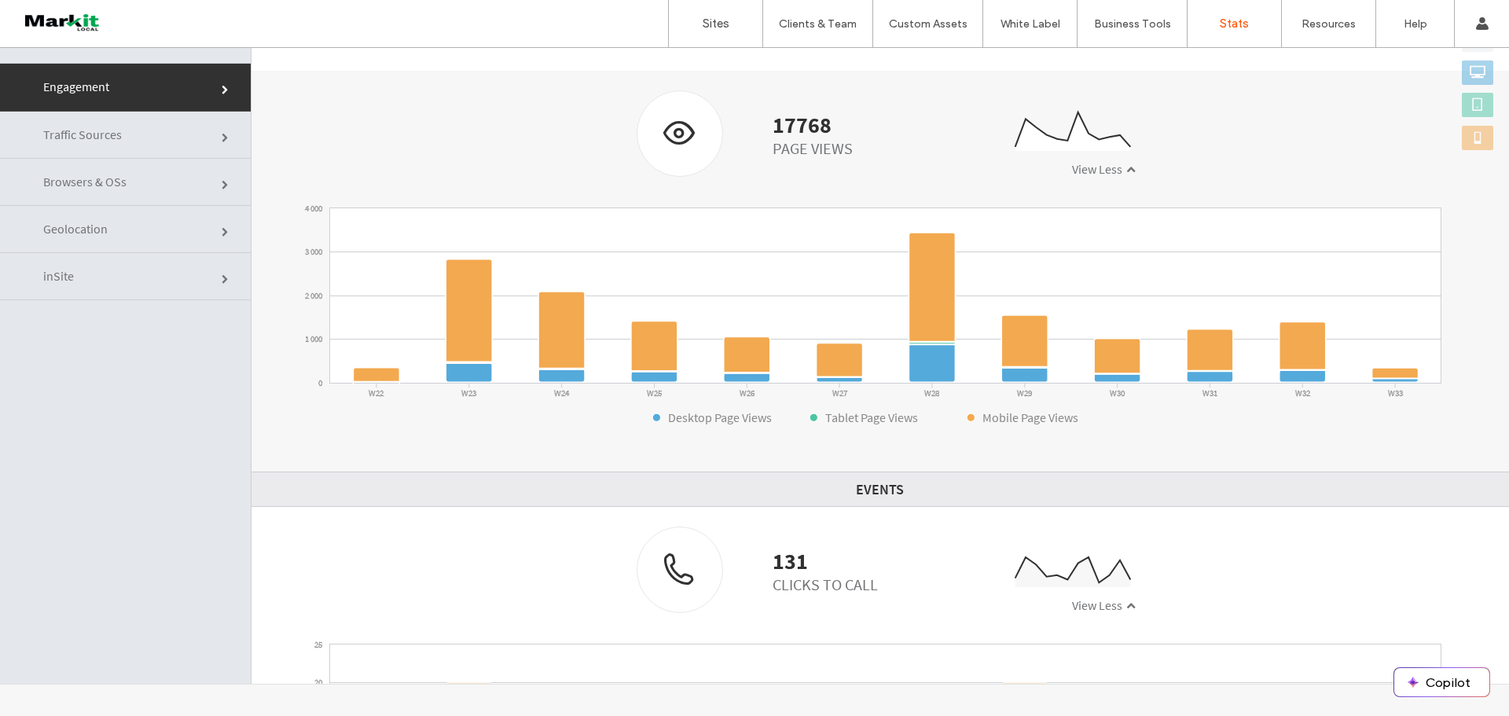
scroll to position [235, 0]
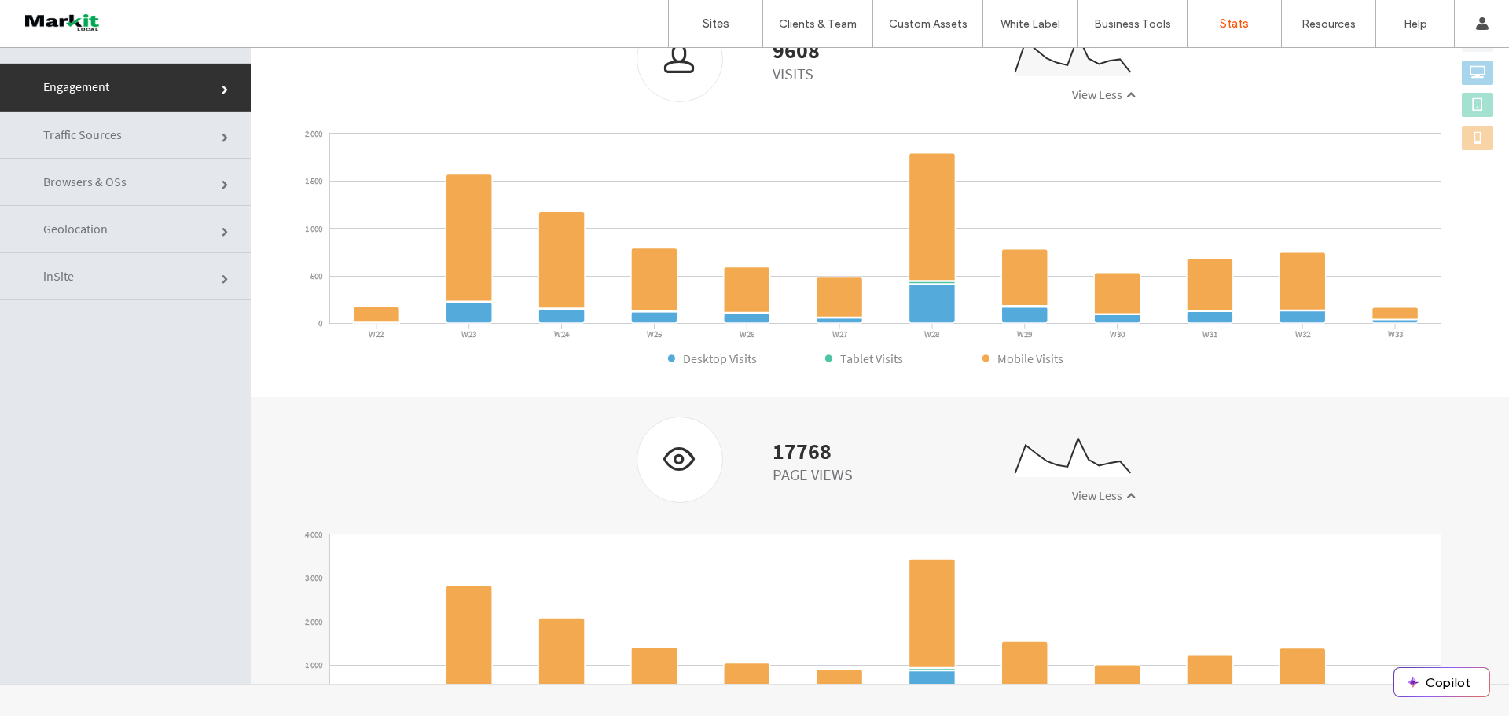
click at [222, 136] on span "Traffic Sources" at bounding box center [226, 138] width 9 height 9
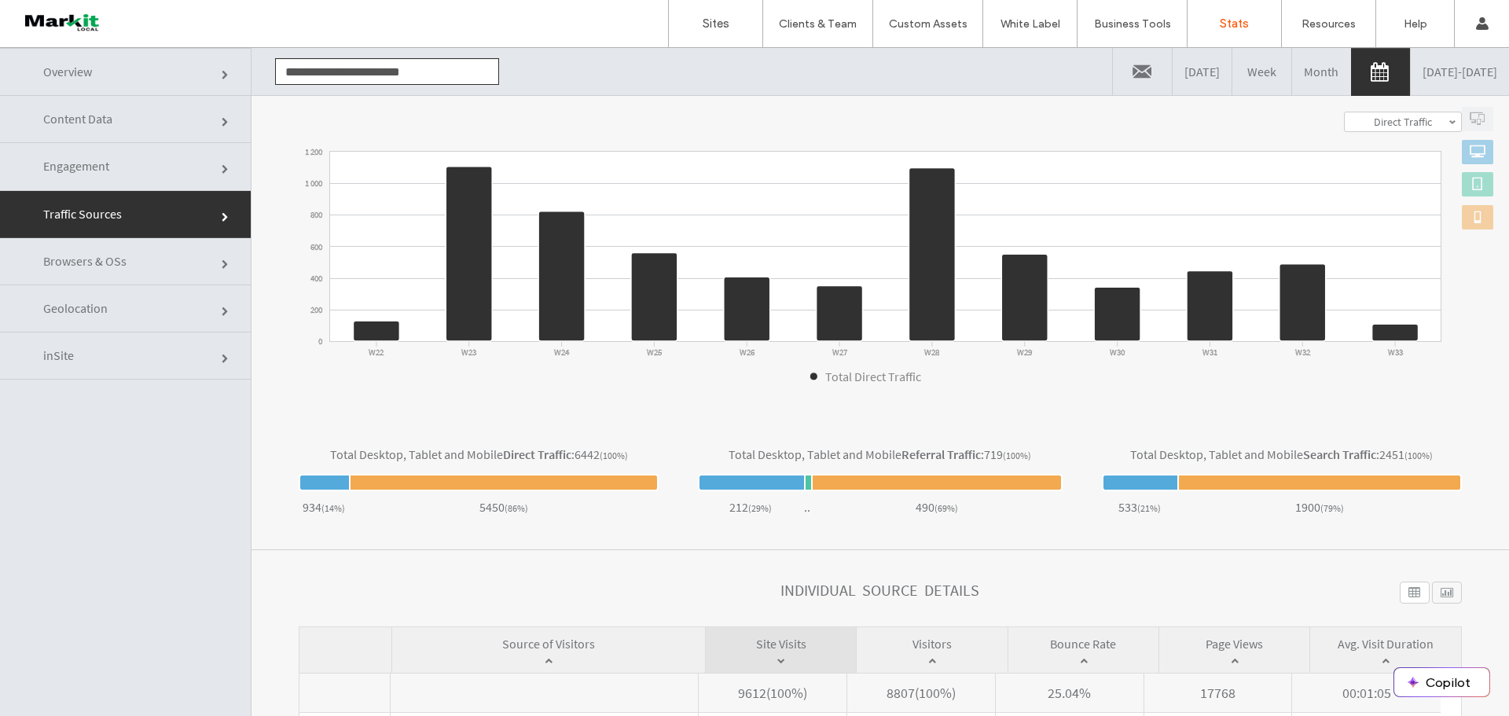
scroll to position [236, 0]
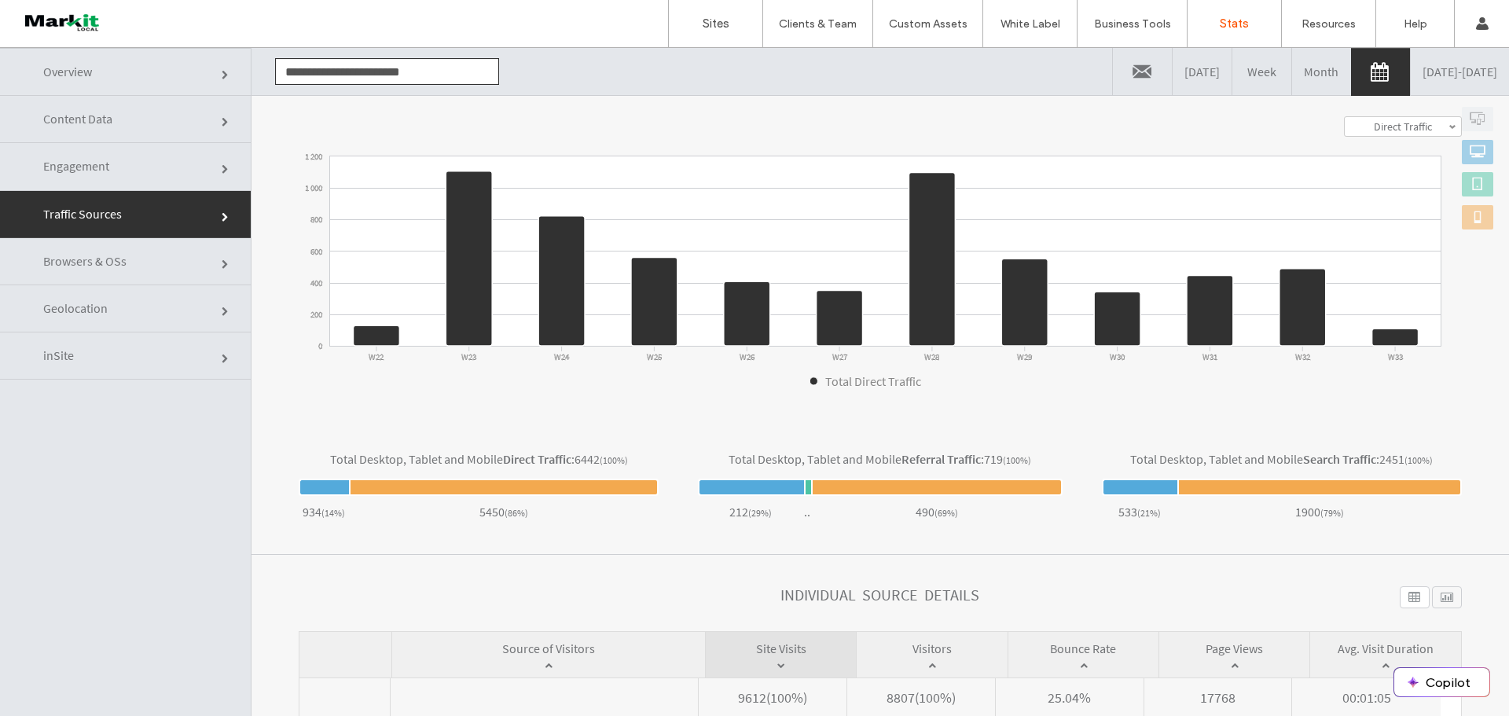
click at [1292, 68] on link "Month" at bounding box center [1321, 71] width 59 height 47
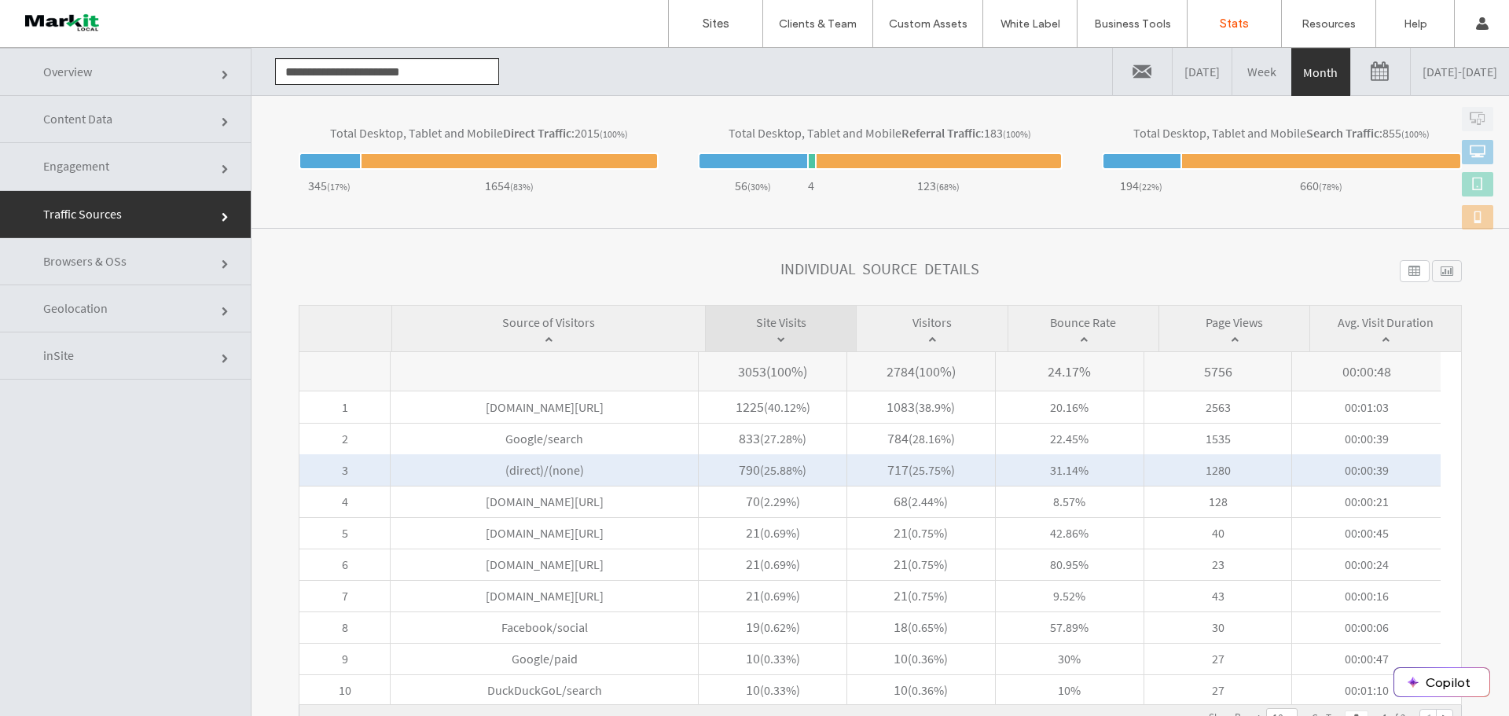
scroll to position [79, 0]
